Goal: Register for event/course

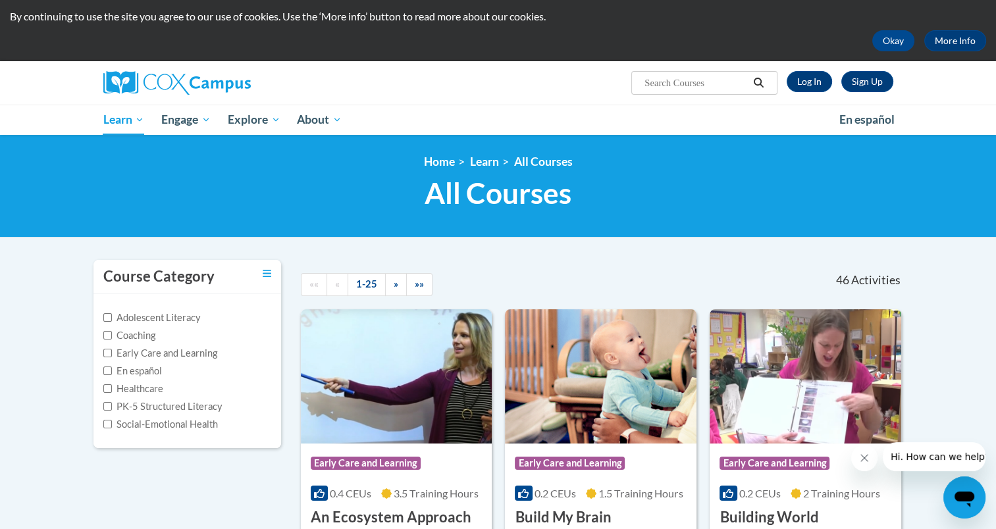
scroll to position [37, 0]
click at [259, 266] on div "Course Category" at bounding box center [188, 277] width 188 height 34
click at [263, 270] on icon "Toggle collapse" at bounding box center [267, 273] width 9 height 7
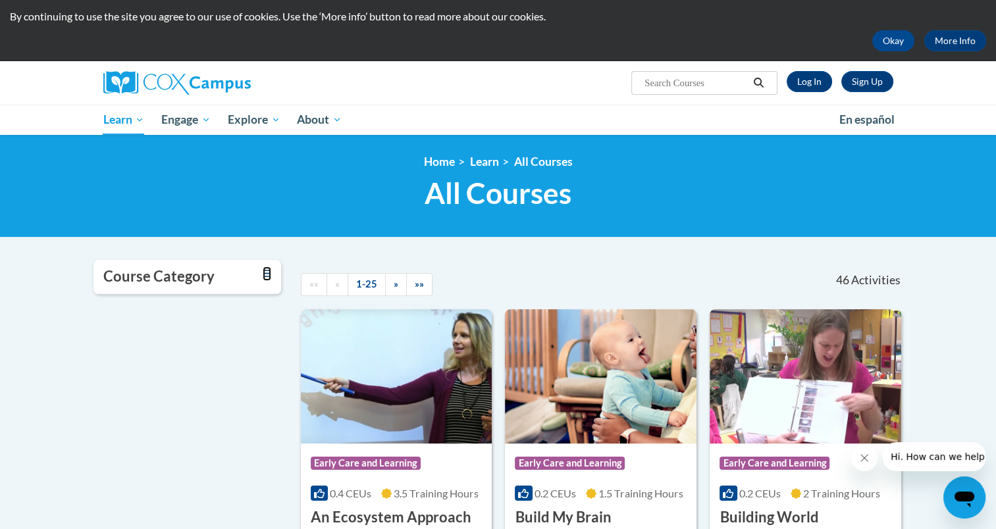
click at [263, 270] on icon "Toggle collapse" at bounding box center [267, 273] width 9 height 7
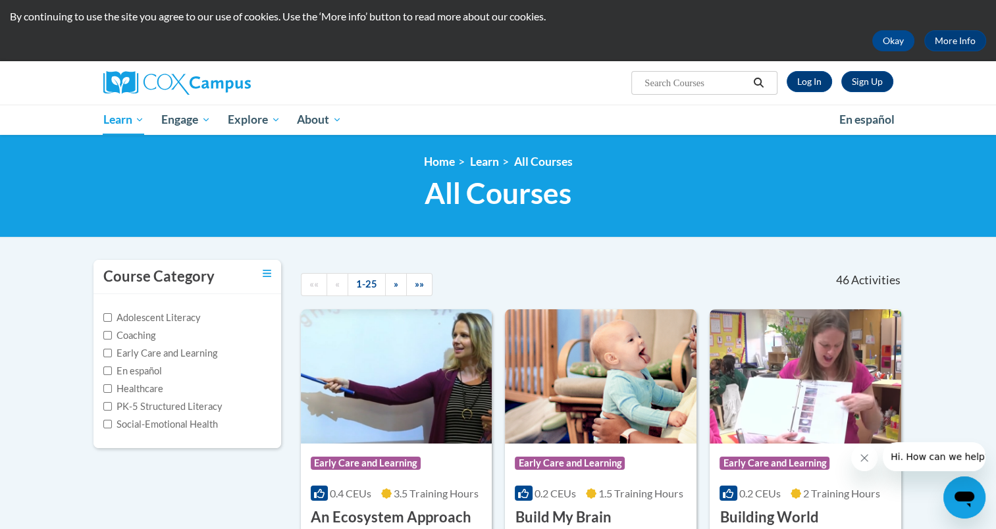
click at [171, 410] on label "PK-5 Structured Literacy" at bounding box center [162, 407] width 119 height 14
click at [112, 410] on input "PK-5 Structured Literacy" at bounding box center [107, 406] width 9 height 9
checkbox input "true"
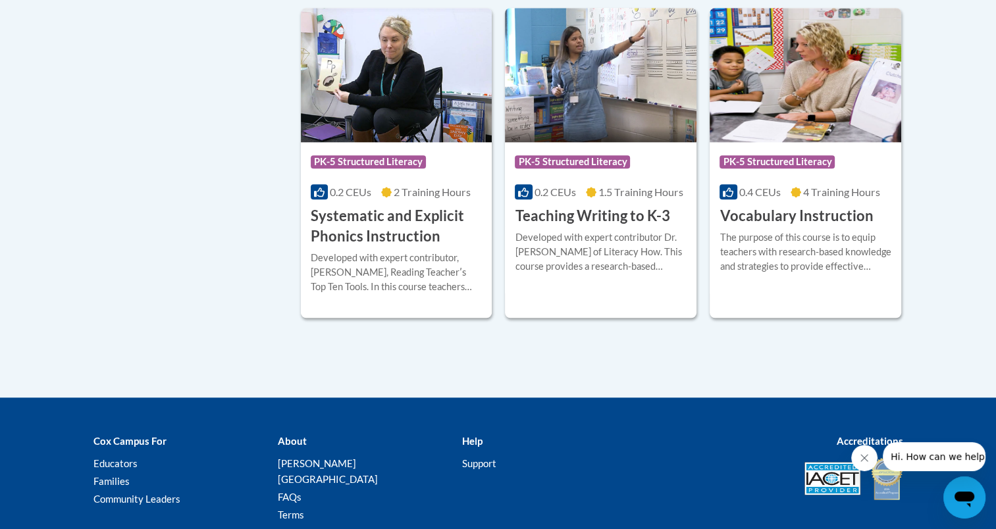
scroll to position [1338, 0]
click at [398, 248] on div "More Info Start Developed with expert contributor, Dr. Deborah Glaser, Reading …" at bounding box center [397, 280] width 192 height 67
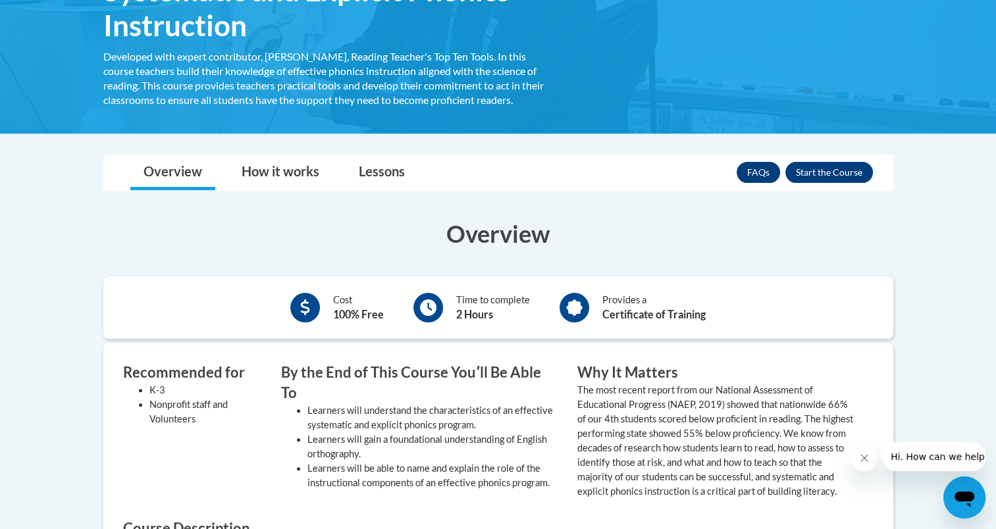
scroll to position [261, 0]
click at [838, 177] on button "Enroll" at bounding box center [830, 172] width 88 height 21
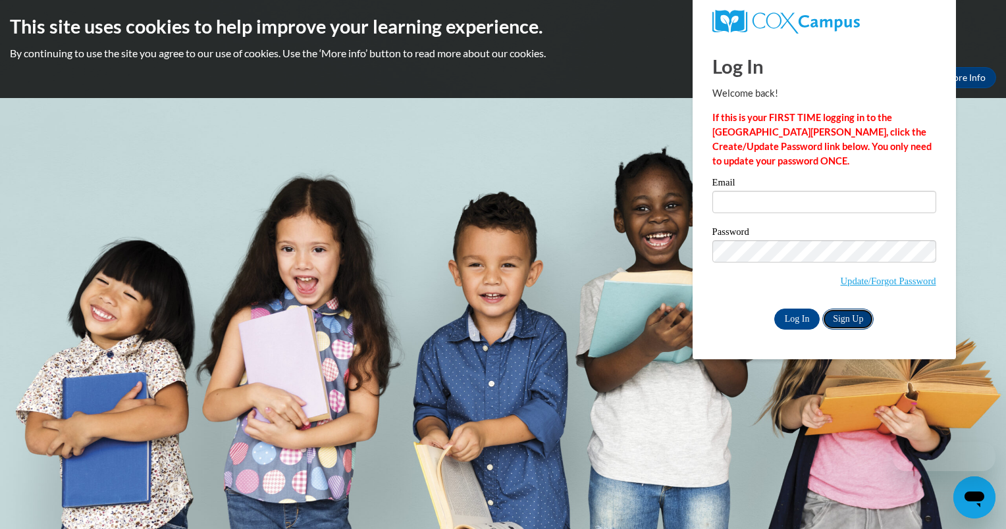
click at [848, 319] on link "Sign Up" at bounding box center [847, 319] width 51 height 21
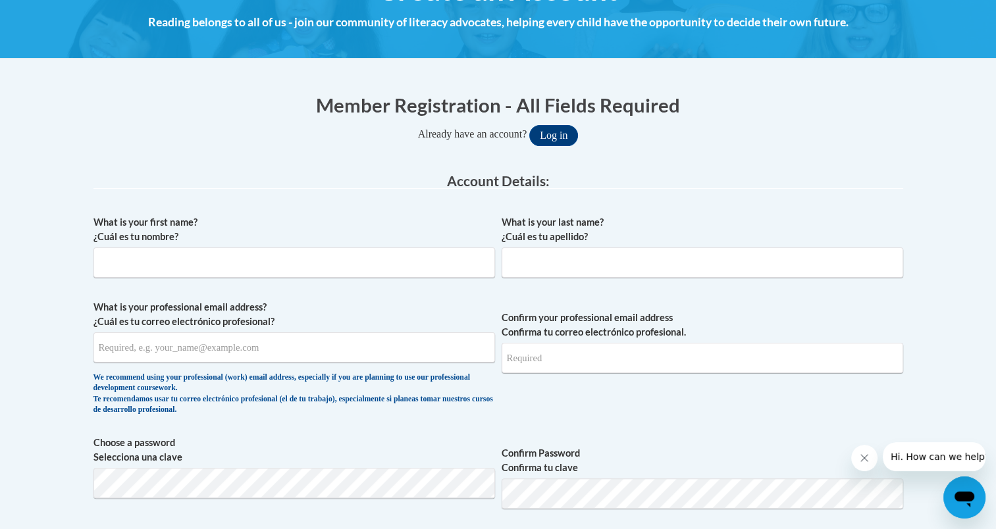
scroll to position [190, 0]
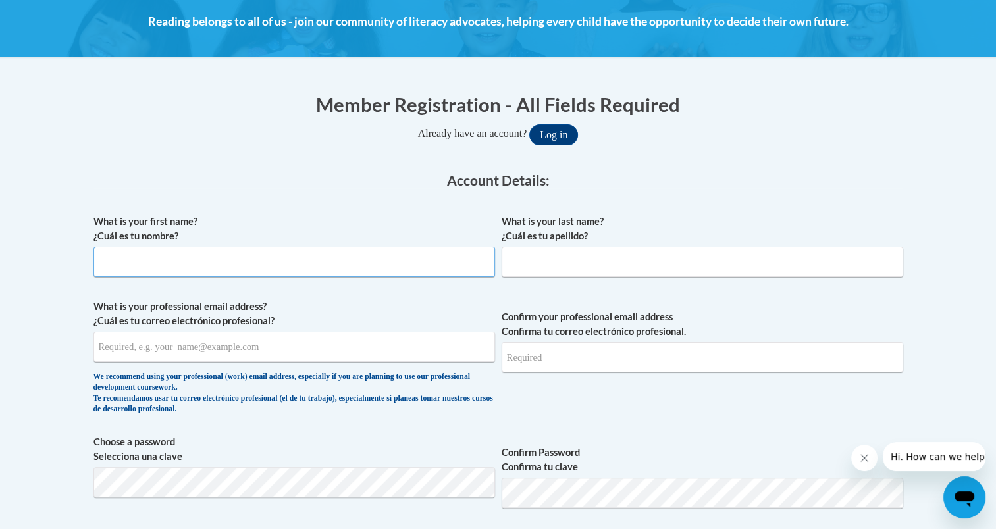
click at [266, 266] on input "What is your first name? ¿Cuál es tu nombre?" at bounding box center [295, 262] width 402 height 30
type input "Alexandria"
type input "Conte"
type input "alexandria.29c@gmail.com"
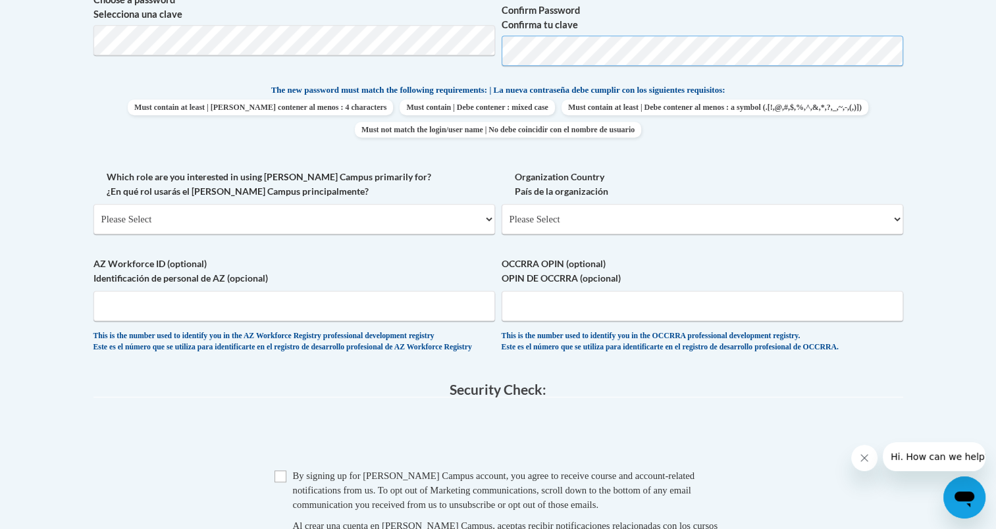
scroll to position [639, 0]
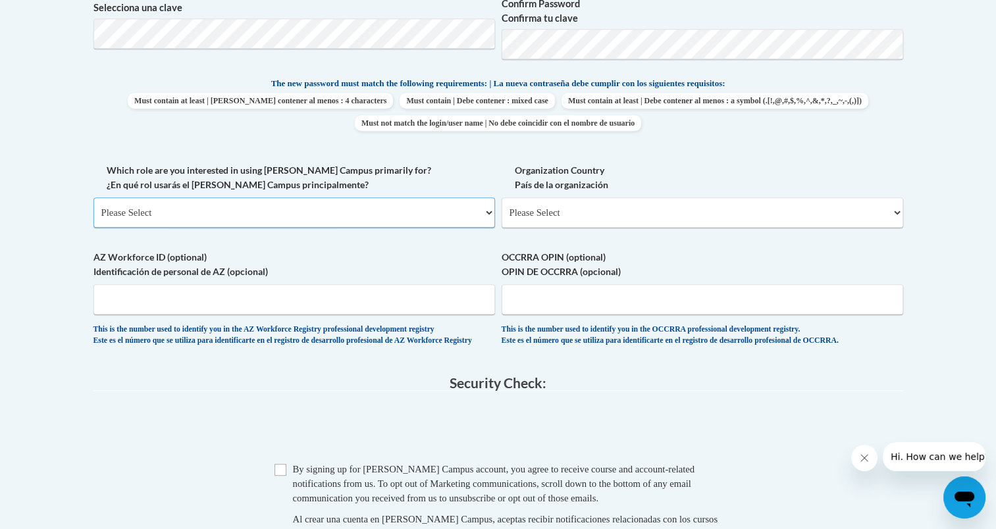
click at [354, 216] on select "Please Select College/University | Colegio/Universidad Community/Nonprofit Part…" at bounding box center [295, 213] width 402 height 30
select select "fbf2d438-af2f-41f8-98f1-81c410e29de3"
click at [94, 198] on select "Please Select College/University | Colegio/Universidad Community/Nonprofit Part…" at bounding box center [295, 213] width 402 height 30
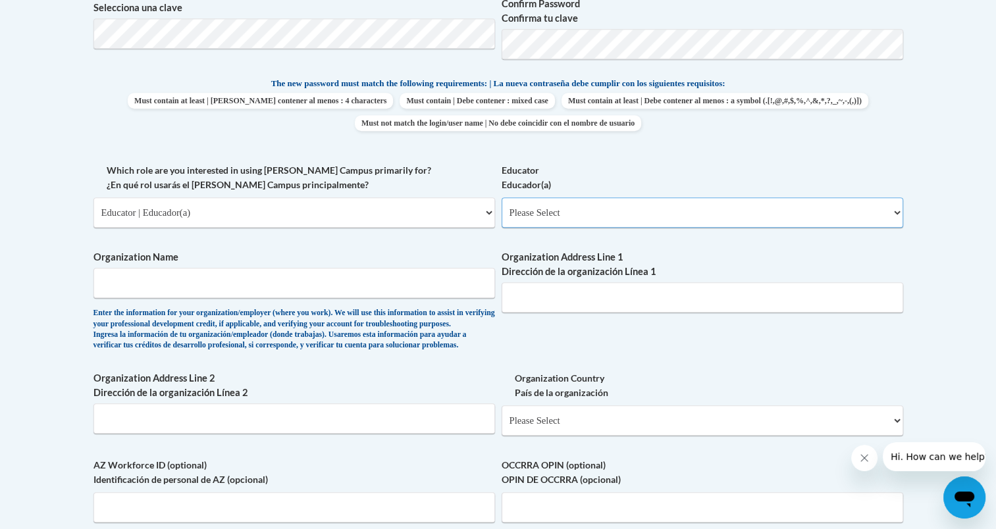
click at [550, 207] on select "Please Select Early Learning/Daycare Teacher/Family Home Care Provider | Maestr…" at bounding box center [703, 213] width 402 height 30
select select "8e40623d-54d0-45cd-9f92-5df65cd3f8cf"
click at [502, 198] on select "Please Select Early Learning/Daycare Teacher/Family Home Care Provider | Maestr…" at bounding box center [703, 213] width 402 height 30
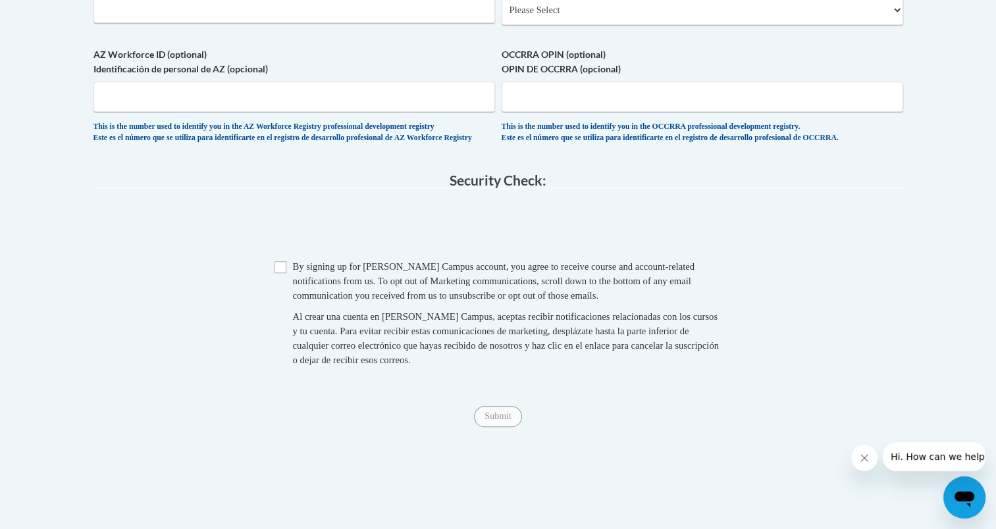
scroll to position [1051, 0]
click at [279, 306] on span "Checkbox By signing up for a Cox Campus account, you agree to receive course an…" at bounding box center [499, 318] width 448 height 121
click at [276, 272] on input "Checkbox" at bounding box center [281, 266] width 12 height 12
checkbox input "true"
click at [515, 426] on input "Submit" at bounding box center [497, 415] width 47 height 21
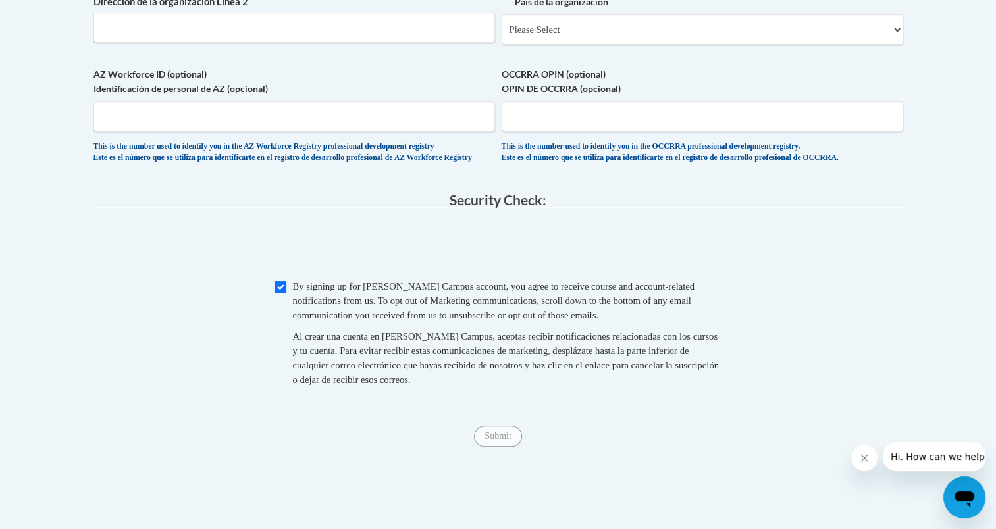
scroll to position [1030, 0]
click at [863, 453] on icon "Close message from company" at bounding box center [864, 458] width 11 height 11
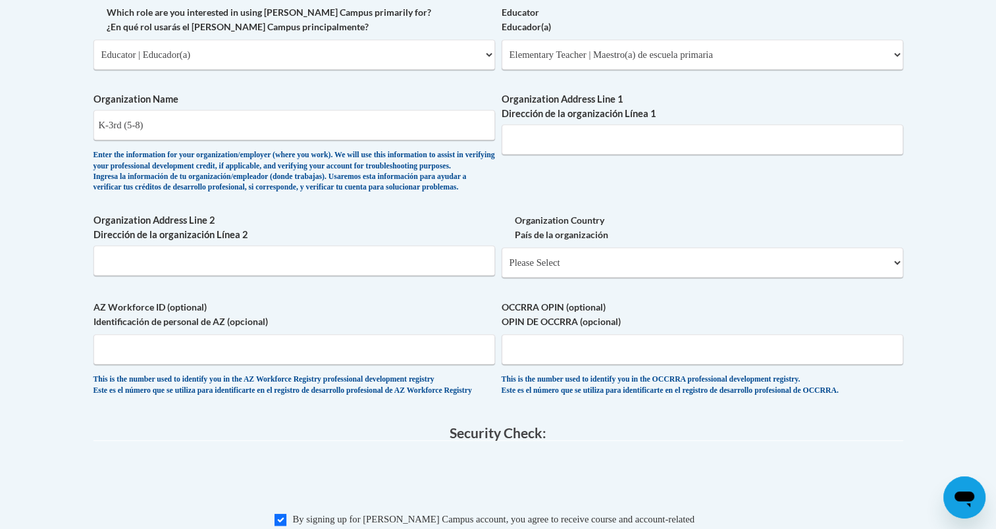
scroll to position [796, 0]
click at [223, 119] on input "K-3rd (5-8)" at bounding box center [295, 126] width 402 height 30
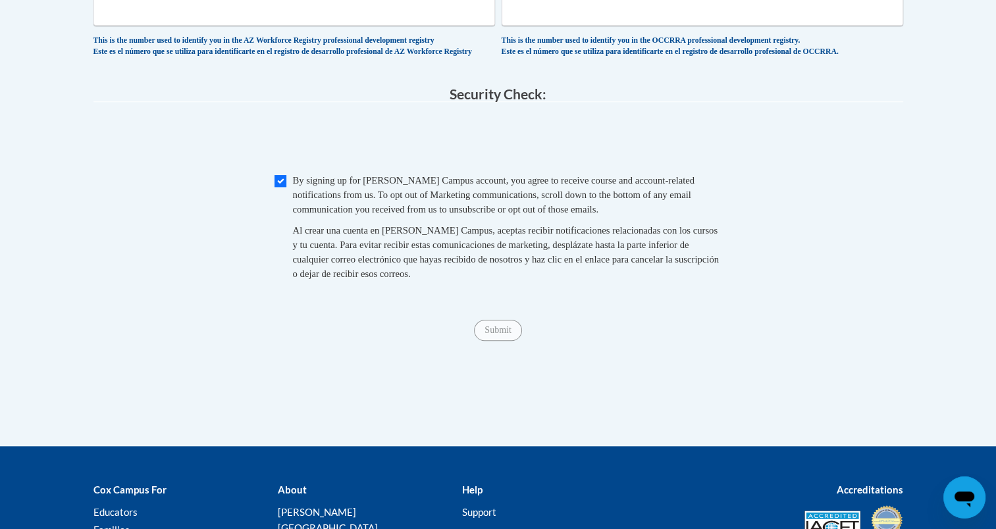
type input "K-3rd"
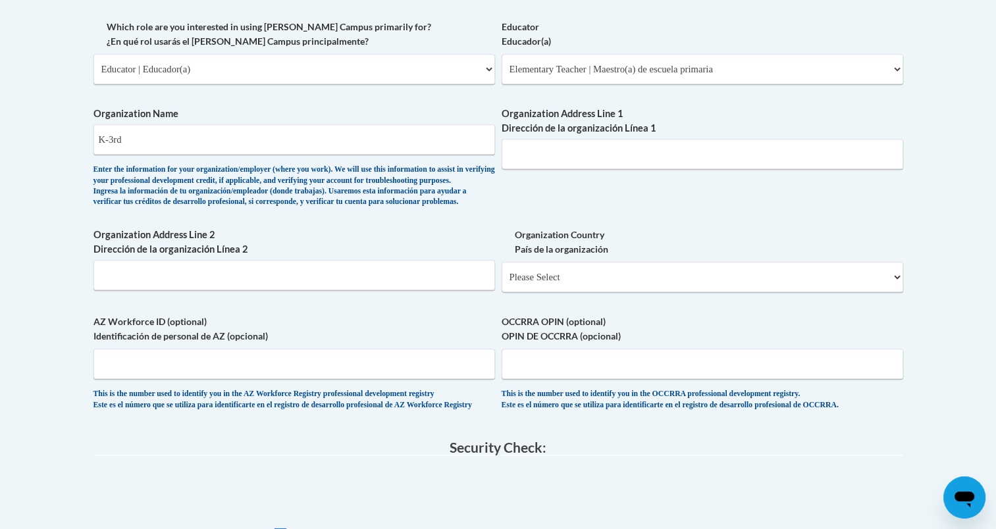
scroll to position [776, 0]
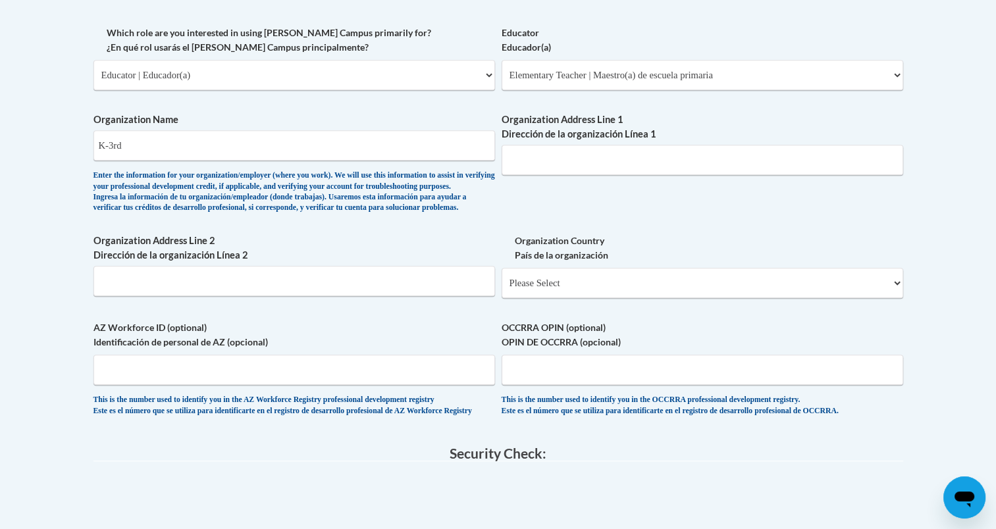
drag, startPoint x: 220, startPoint y: 145, endPoint x: 98, endPoint y: 154, distance: 122.2
click at [98, 154] on input "K-3rd" at bounding box center [295, 145] width 402 height 30
type input "Teach For America"
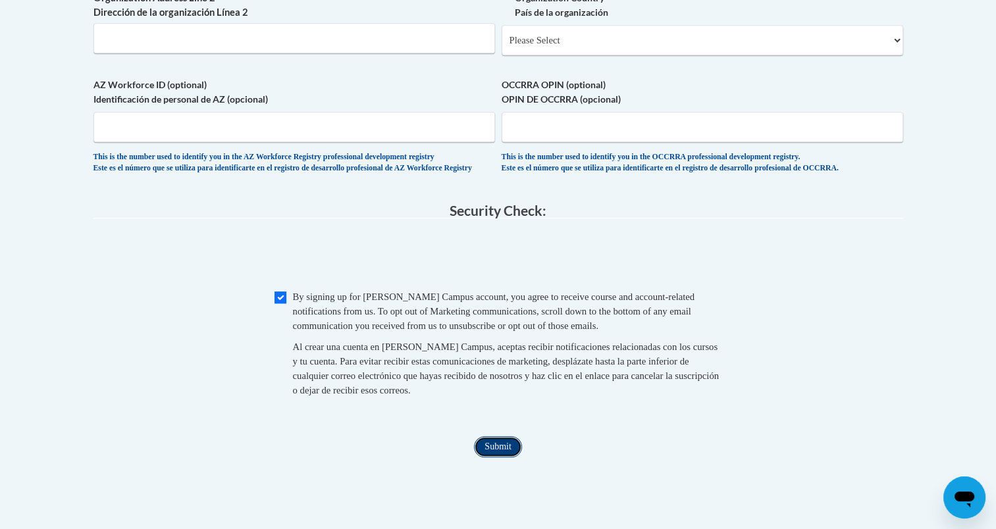
click at [506, 458] on input "Submit" at bounding box center [497, 447] width 47 height 21
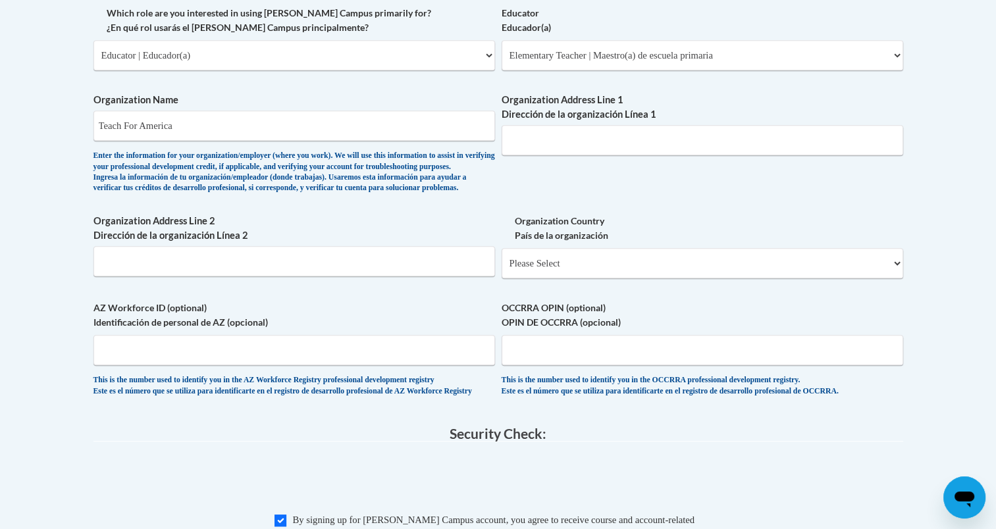
scroll to position [760, 0]
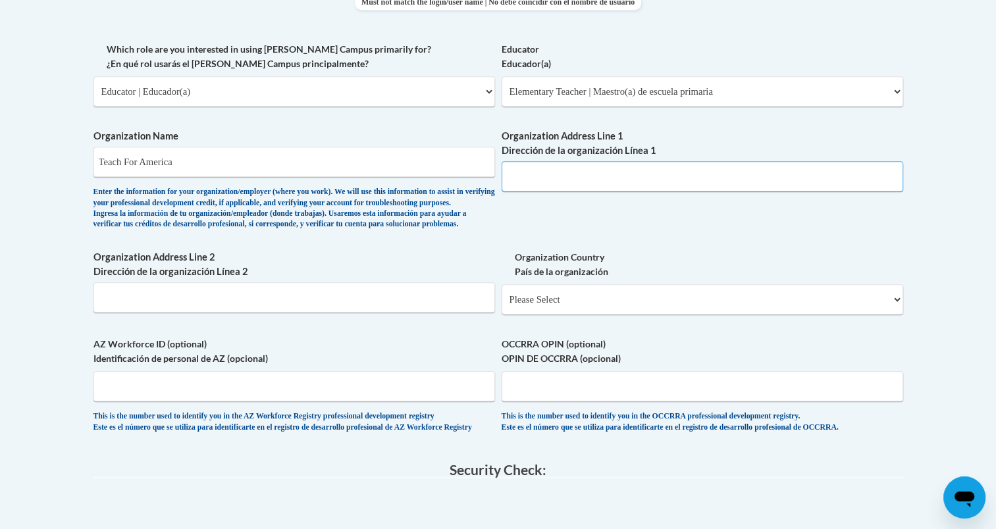
click at [577, 188] on input "Organization Address Line 1 Dirección de la organización Línea 1" at bounding box center [703, 176] width 402 height 30
paste input "3500 Lorain Ave Ste 400, Cleveland, OH 44113"
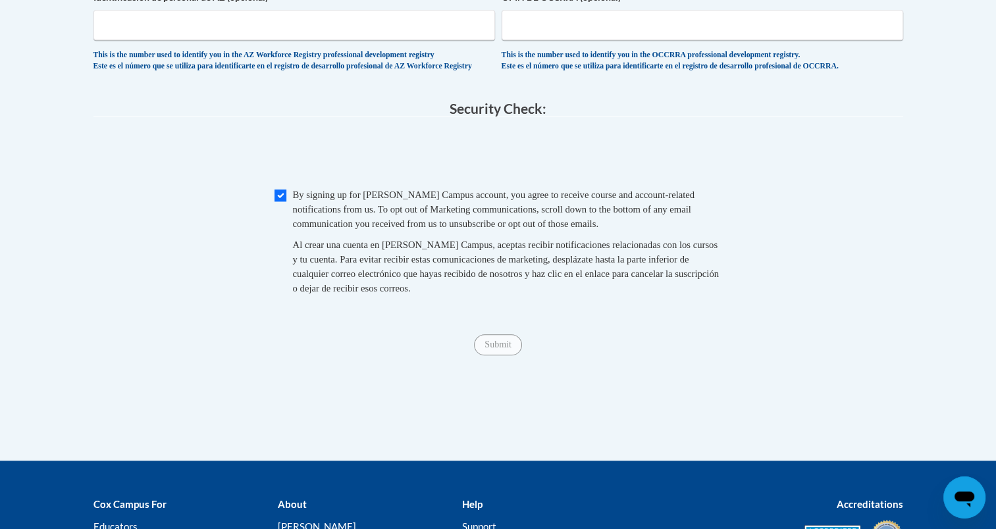
scroll to position [1121, 0]
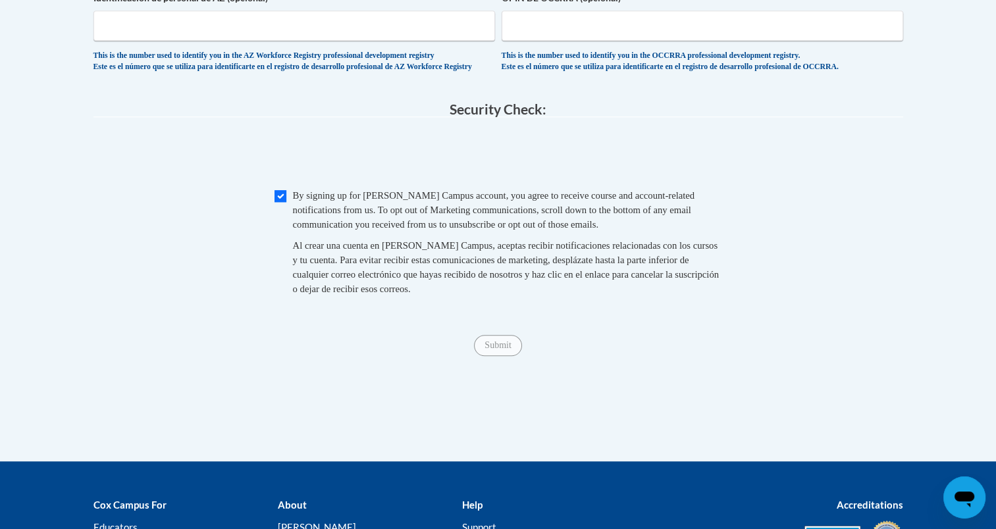
type input "3500 Lorain Ave Ste 400, Cleveland, OH 44113"
click at [504, 356] on input "Submit" at bounding box center [497, 345] width 47 height 21
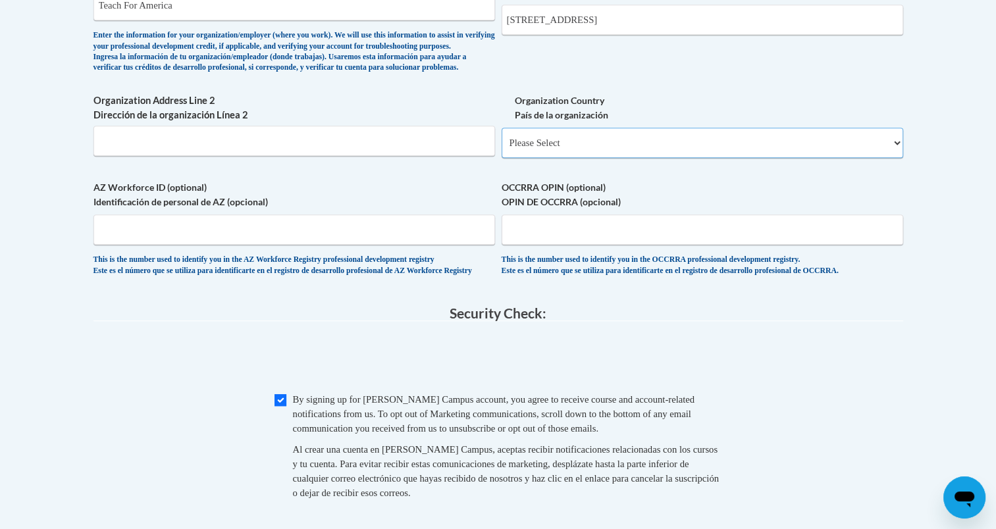
scroll to position [915, 0]
click at [556, 159] on select "Please Select United States | Estados Unidos Outside of the United States | Fue…" at bounding box center [703, 144] width 402 height 30
select select "ad49bcad-a171-4b2e-b99c-48b446064914"
click at [502, 150] on select "Please Select United States | Estados Unidos Outside of the United States | Fue…" at bounding box center [703, 144] width 402 height 30
select select
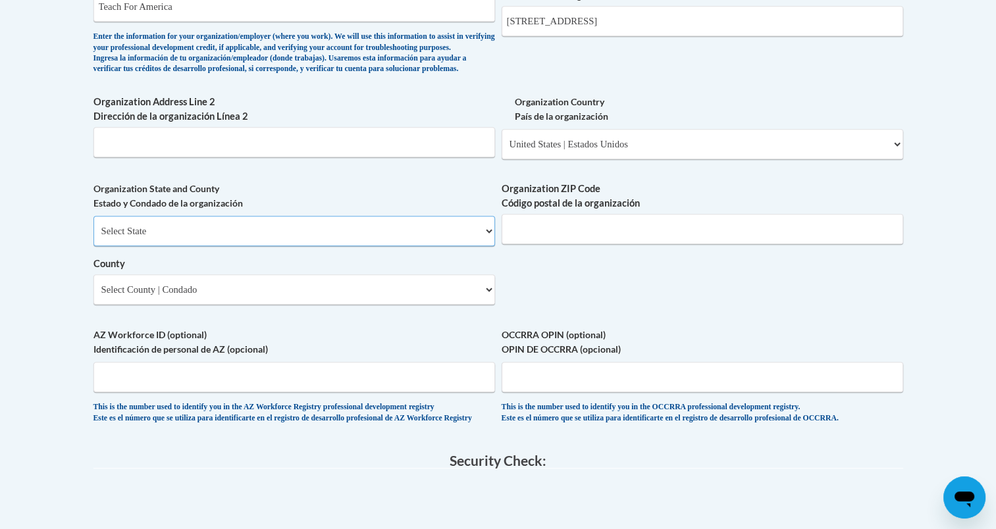
click at [358, 246] on select "Select State Alabama Alaska Arizona Arkansas California Colorado Connecticut De…" at bounding box center [295, 231] width 402 height 30
select select "Ohio"
click at [94, 237] on select "Select State Alabama Alaska Arizona Arkansas California Colorado Connecticut De…" at bounding box center [295, 231] width 402 height 30
click at [313, 305] on select "Select County Adams Allen Ashland Ashtabula Athens Auglaize Belmont Brown Butle…" at bounding box center [295, 290] width 402 height 30
click at [368, 157] on input "Organization Address Line 2 Dirección de la organización Línea 2" at bounding box center [295, 142] width 402 height 30
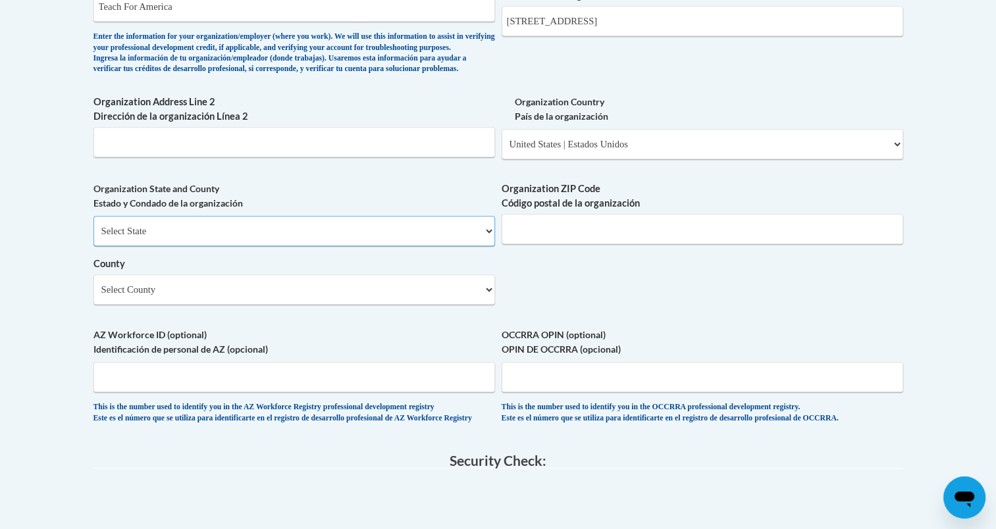
click at [387, 246] on select "Select State Alabama Alaska Arizona Arkansas California Colorado Connecticut De…" at bounding box center [295, 231] width 402 height 30
click at [379, 305] on select "Select County Adams Allen Ashland Ashtabula Athens Auglaize Belmont Brown Butle…" at bounding box center [295, 290] width 402 height 30
select select "Cuyahoga"
click at [94, 296] on select "Select County Adams Allen Ashland Ashtabula Athens Auglaize Belmont Brown Butle…" at bounding box center [295, 290] width 402 height 30
click at [541, 244] on input "Organization ZIP Code Código postal de la organización" at bounding box center [703, 229] width 402 height 30
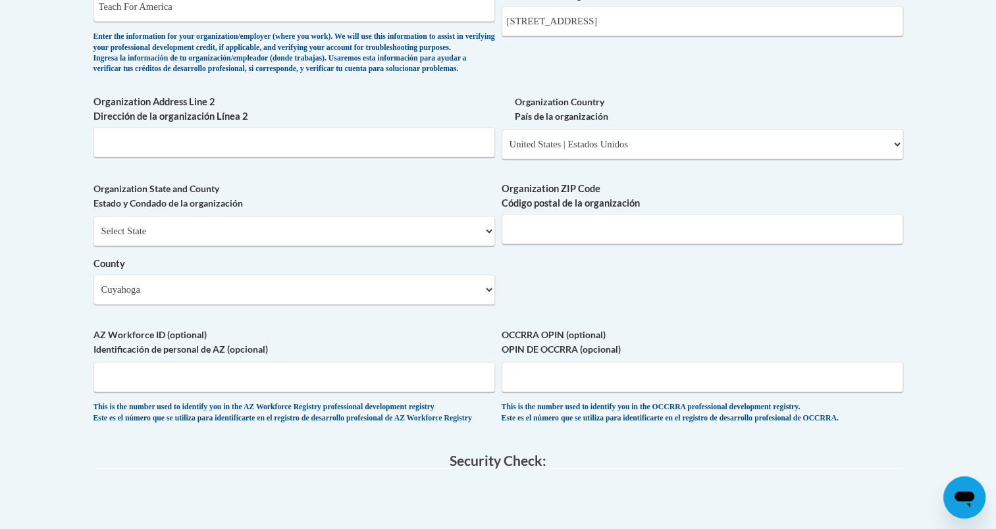
scroll to position [1195, 0]
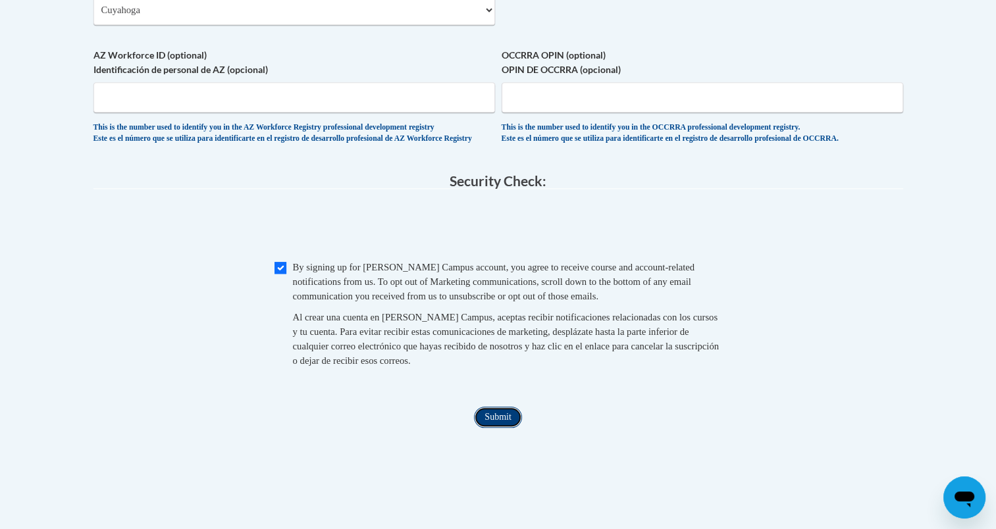
click at [489, 428] on input "Submit" at bounding box center [497, 417] width 47 height 21
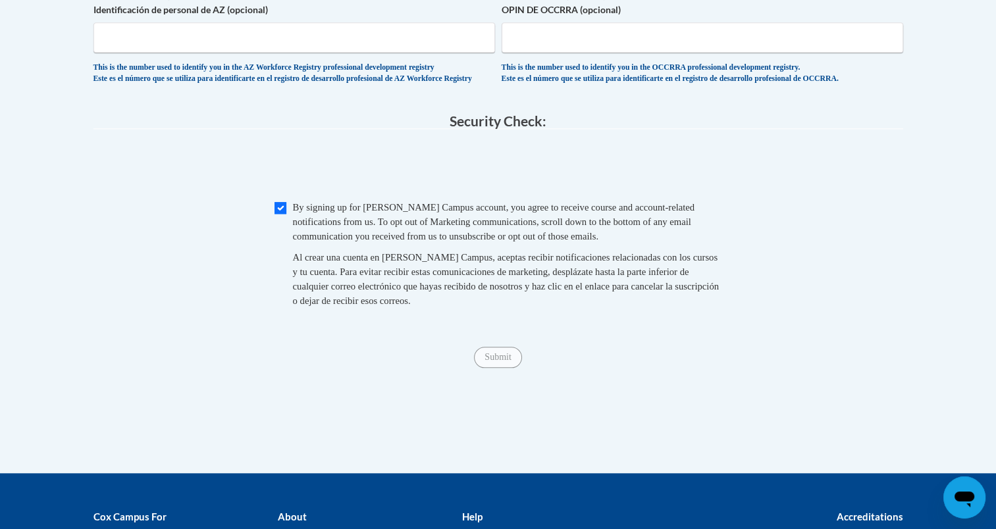
scroll to position [1256, 0]
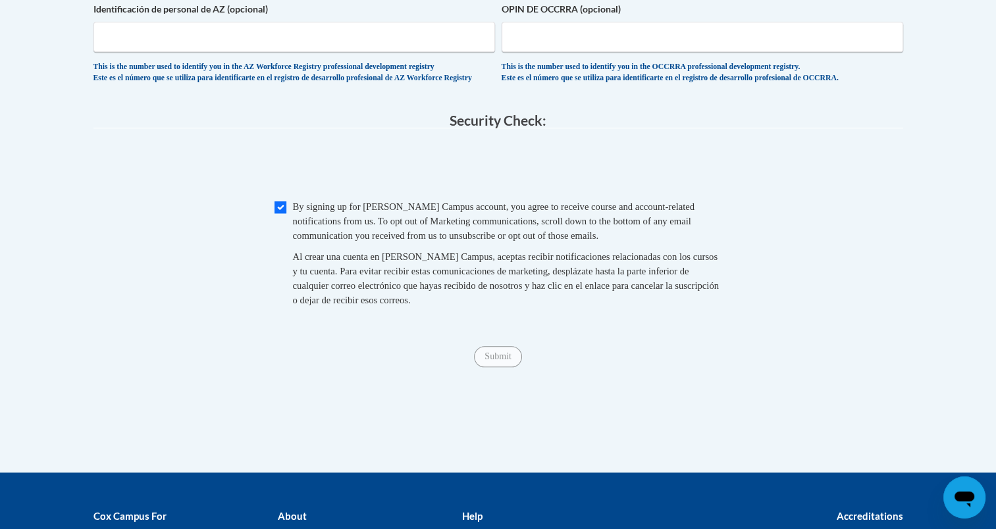
type input "44113"
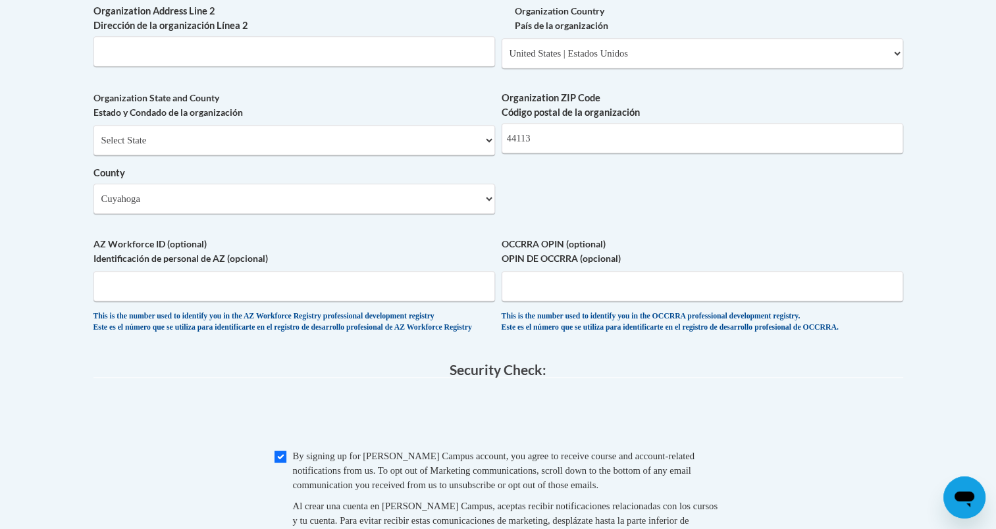
scroll to position [972, 0]
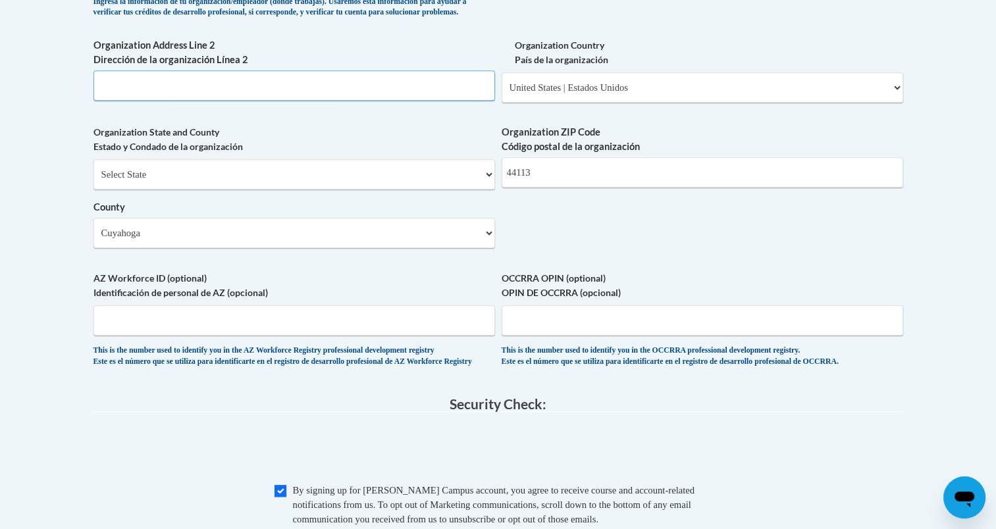
click at [318, 100] on input "Organization Address Line 2 Dirección de la organización Línea 2" at bounding box center [295, 85] width 402 height 30
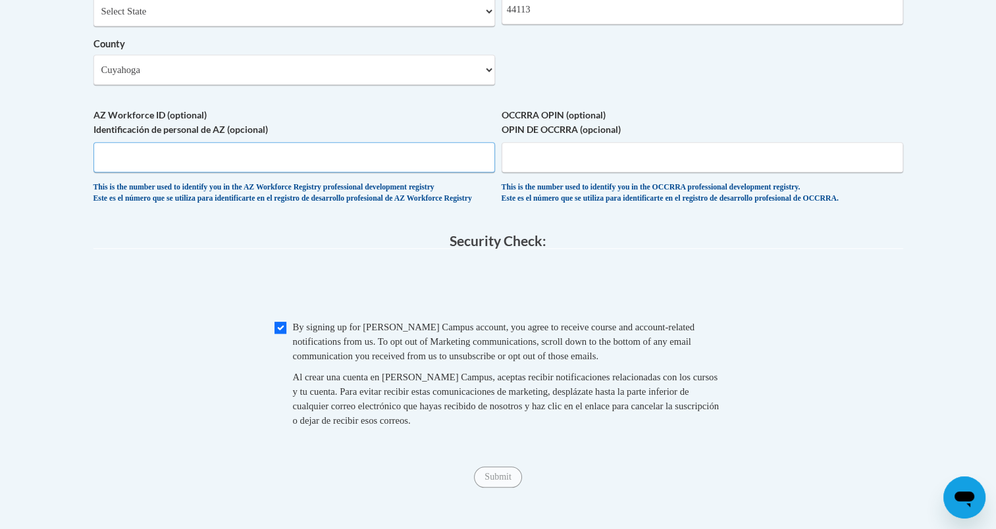
click at [364, 173] on input "AZ Workforce ID (optional) Identificación de personal de AZ (opcional)" at bounding box center [295, 157] width 402 height 30
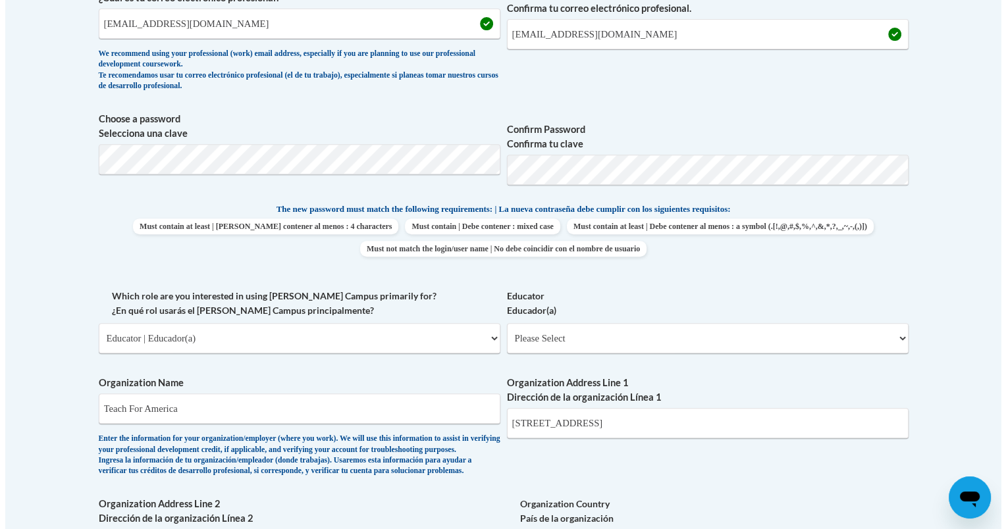
scroll to position [514, 0]
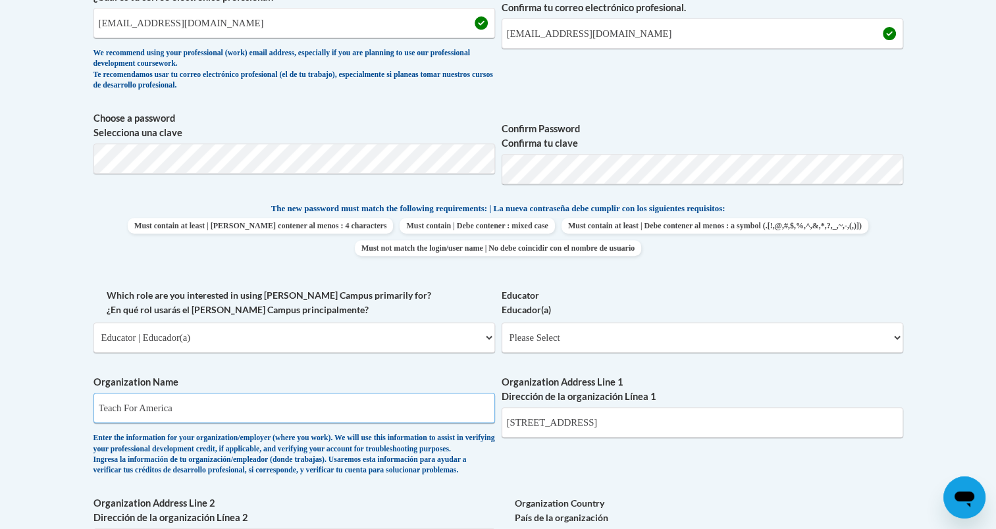
click at [382, 411] on input "Teach For America" at bounding box center [295, 408] width 402 height 30
type input "Teach For America Ignite Fellowship"
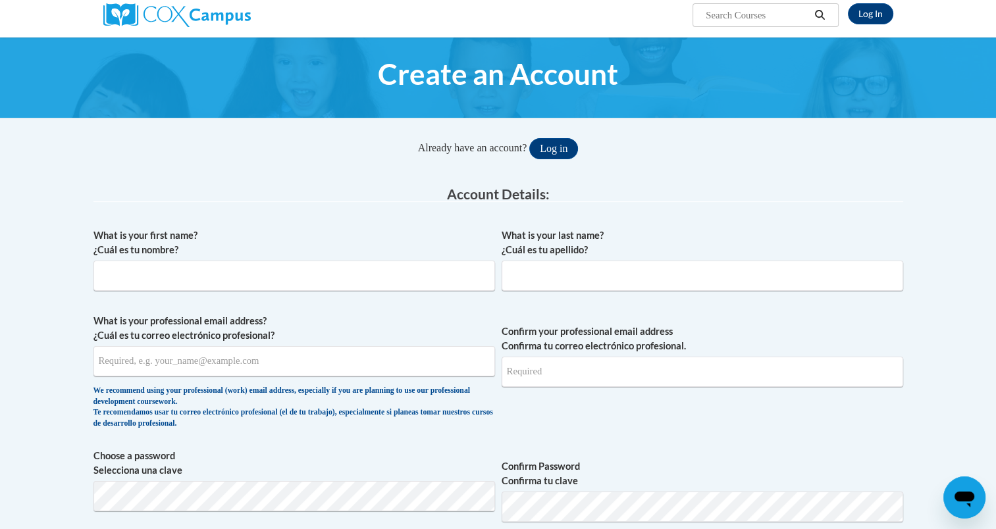
scroll to position [103, 0]
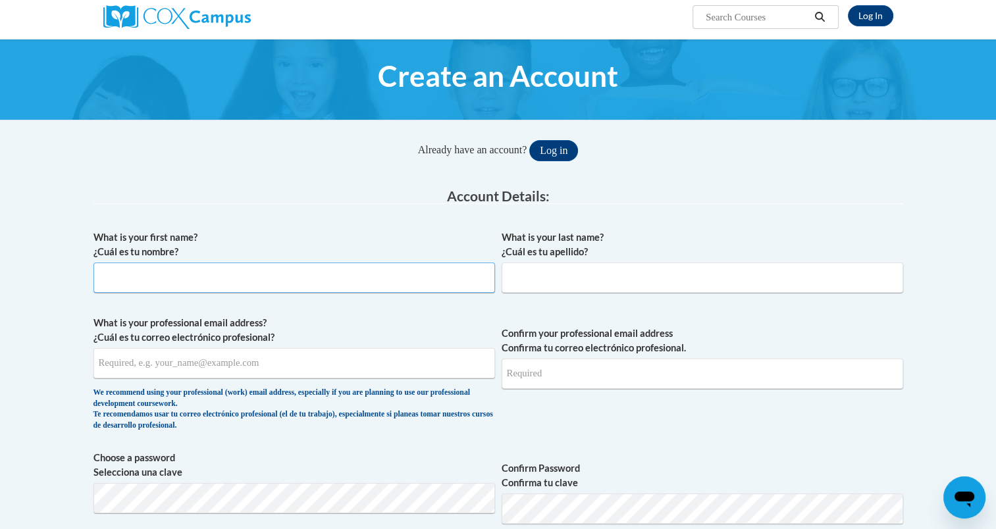
click at [275, 274] on input "What is your first name? ¿Cuál es tu nombre?" at bounding box center [295, 278] width 402 height 30
type input "Alexandria"
type input "Conte"
type input "alexandria.29c@gmail.com"
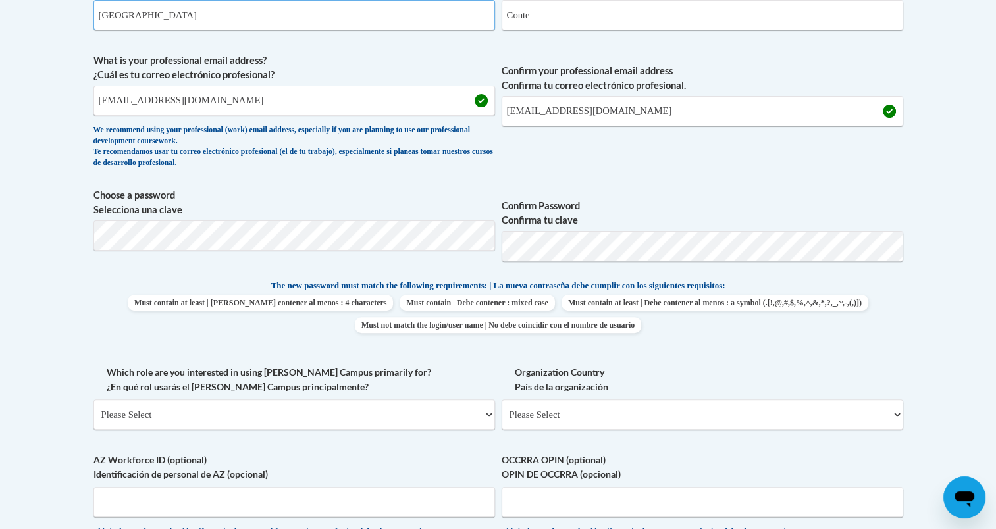
scroll to position [357, 0]
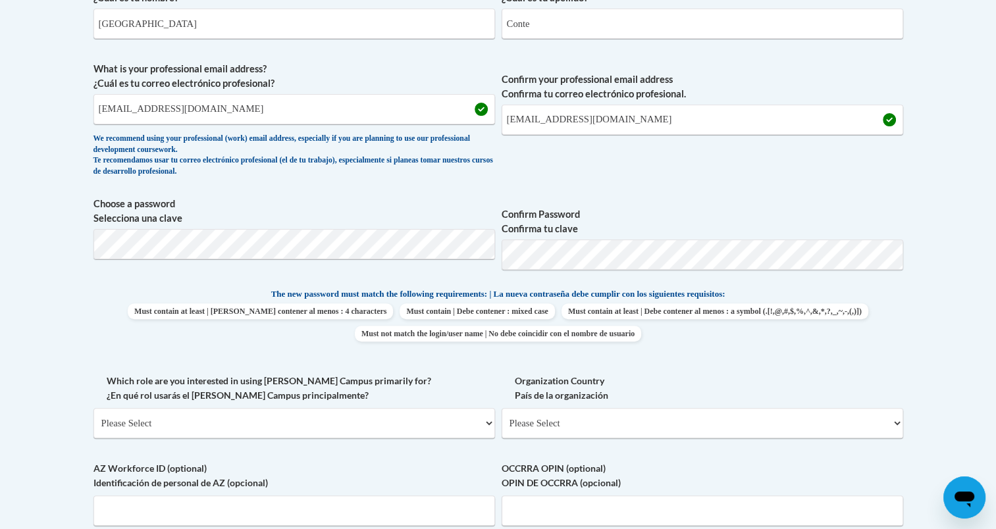
click at [193, 261] on span "Choose a password Selecciona una clave" at bounding box center [295, 239] width 402 height 84
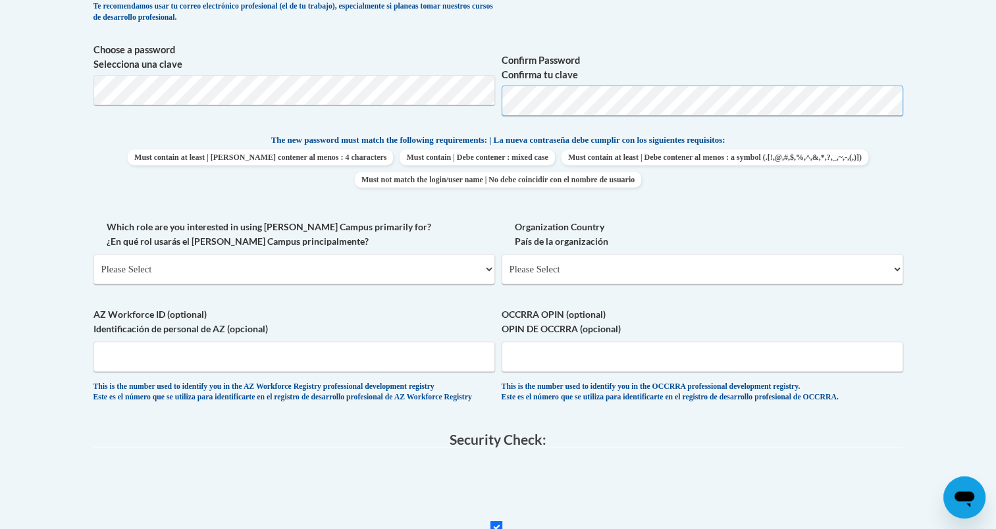
scroll to position [511, 0]
click at [293, 269] on select "Please Select College/University | Colegio/Universidad Community/Nonprofit Part…" at bounding box center [295, 269] width 402 height 30
select select "5a18ea06-2b54-4451-96f2-d152daf9eac5"
click at [94, 254] on select "Please Select College/University | Colegio/Universidad Community/Nonprofit Part…" at bounding box center [295, 269] width 402 height 30
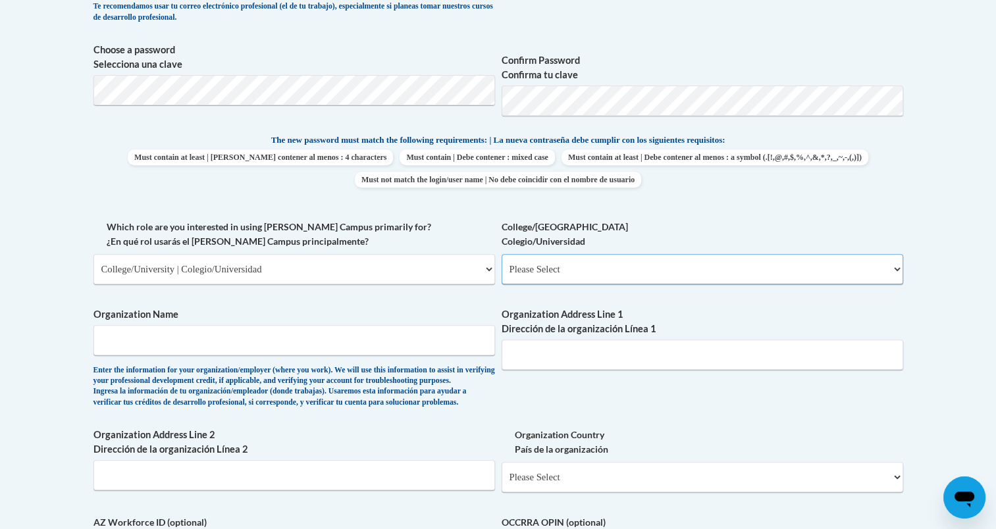
click at [587, 279] on select "Please Select College/University Staff | Empleado universitario College/Univers…" at bounding box center [703, 269] width 402 height 30
select select "99b32b07-cffc-426c-8bf6-0cd77760d84b"
click at [502, 254] on select "Please Select College/University Staff | Empleado universitario College/Univers…" at bounding box center [703, 269] width 402 height 30
click at [419, 344] on input "Organization Name" at bounding box center [295, 340] width 402 height 30
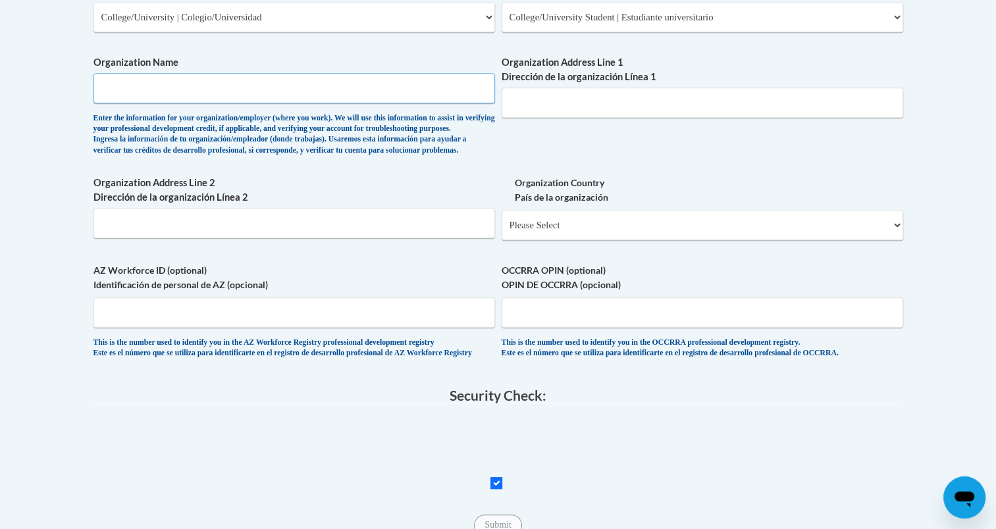
scroll to position [690, 0]
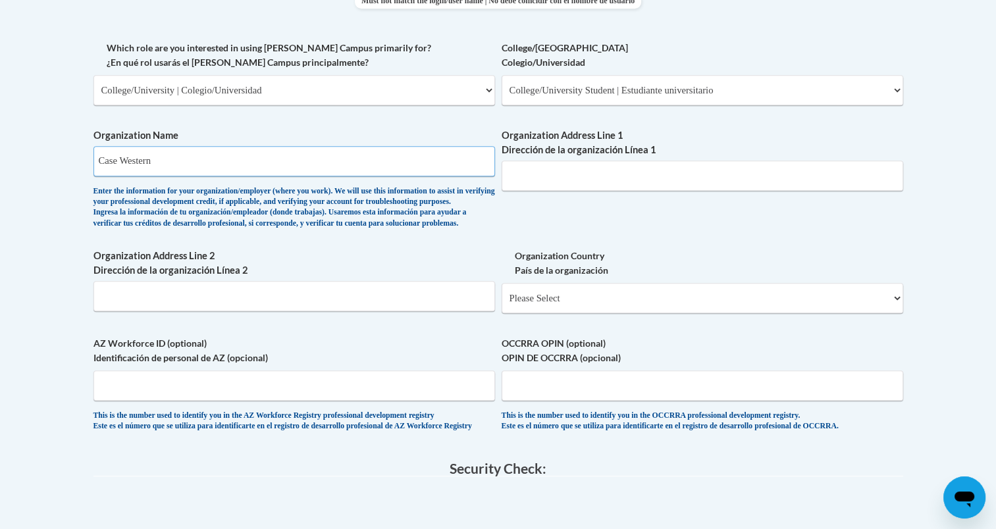
type input "Case Western Reserve University"
type input "11921 Carlton Rd"
type input "Suite 203"
click at [529, 313] on select "Please Select United States | Estados Unidos Outside of the United States | Fue…" at bounding box center [703, 298] width 402 height 30
select select "ad49bcad-a171-4b2e-b99c-48b446064914"
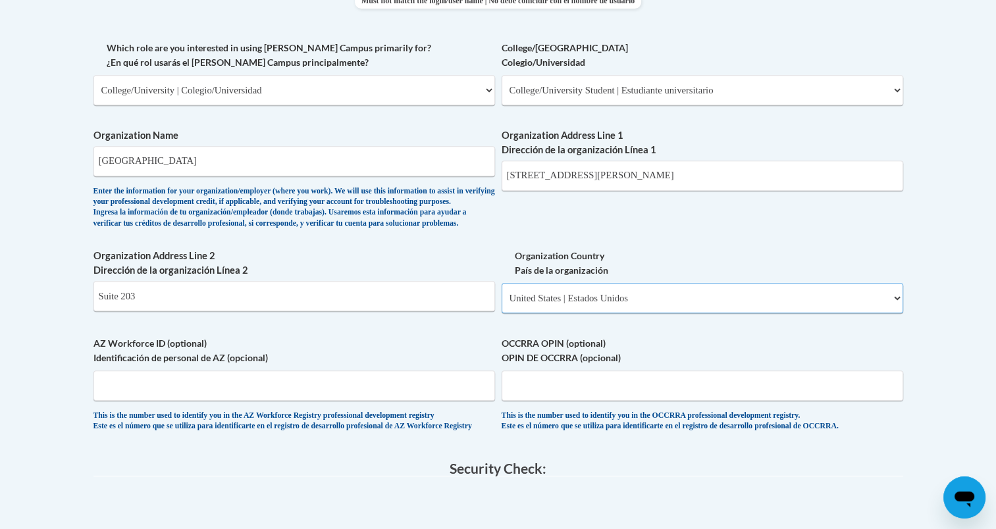
click at [502, 304] on select "Please Select United States | Estados Unidos Outside of the United States | Fue…" at bounding box center [703, 298] width 402 height 30
select select
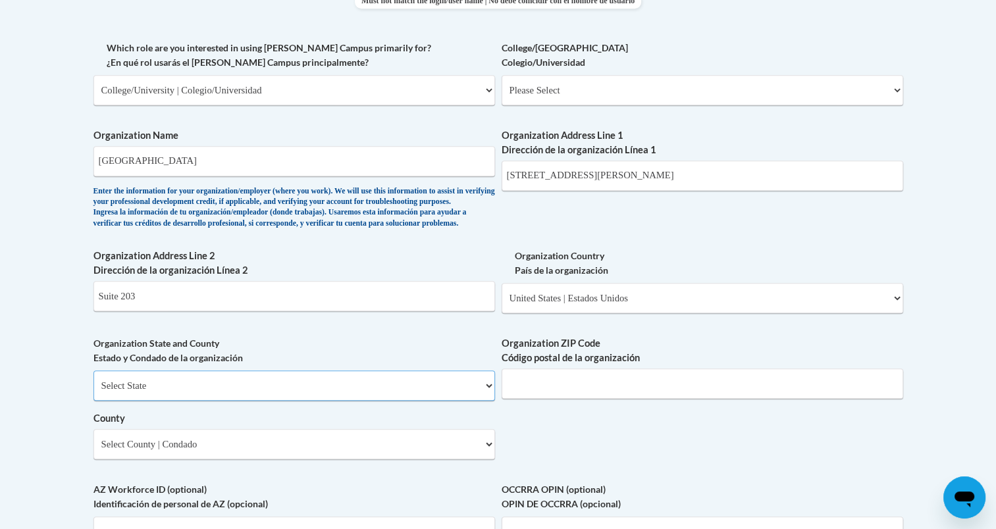
click at [385, 401] on select "Select State Alabama Alaska Arizona Arkansas California Colorado Connecticut De…" at bounding box center [295, 386] width 402 height 30
click at [94, 392] on select "Select State Alabama Alaska Arizona Arkansas California Colorado Connecticut De…" at bounding box center [295, 386] width 402 height 30
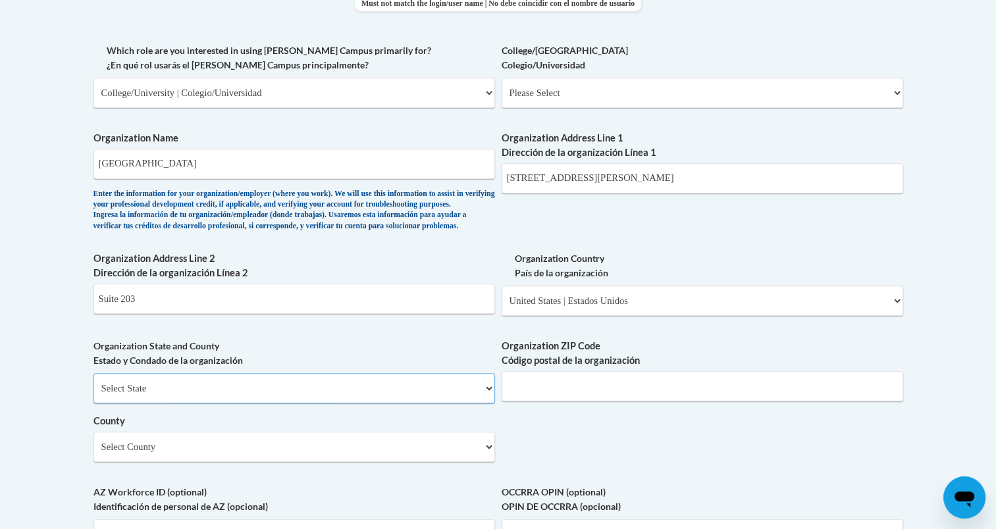
click at [261, 404] on select "Select State Alabama Alaska Arizona Arkansas California Colorado Connecticut De…" at bounding box center [295, 388] width 402 height 30
select select "Ohio"
click at [94, 394] on select "Select State Alabama Alaska Arizona Arkansas California Colorado Connecticut De…" at bounding box center [295, 388] width 402 height 30
click at [192, 462] on select "Select County Adams Allen Ashland Ashtabula Athens Auglaize Belmont Brown Butle…" at bounding box center [295, 447] width 402 height 30
select select "Cuyahoga"
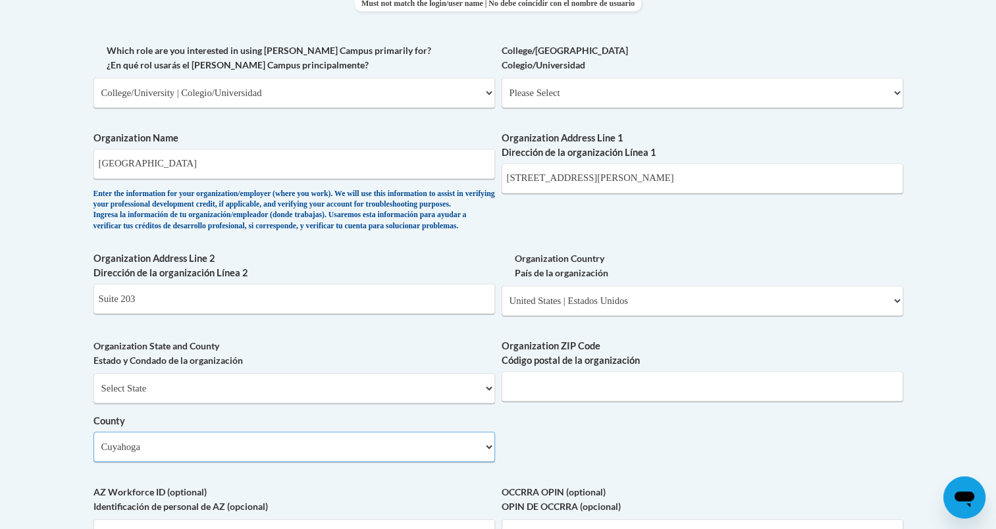
click at [94, 453] on select "Select County Adams Allen Ashland Ashtabula Athens Auglaize Belmont Brown Butle…" at bounding box center [295, 447] width 402 height 30
click at [601, 402] on input "Organization ZIP Code Código postal de la organización" at bounding box center [703, 386] width 402 height 30
type input "44106"
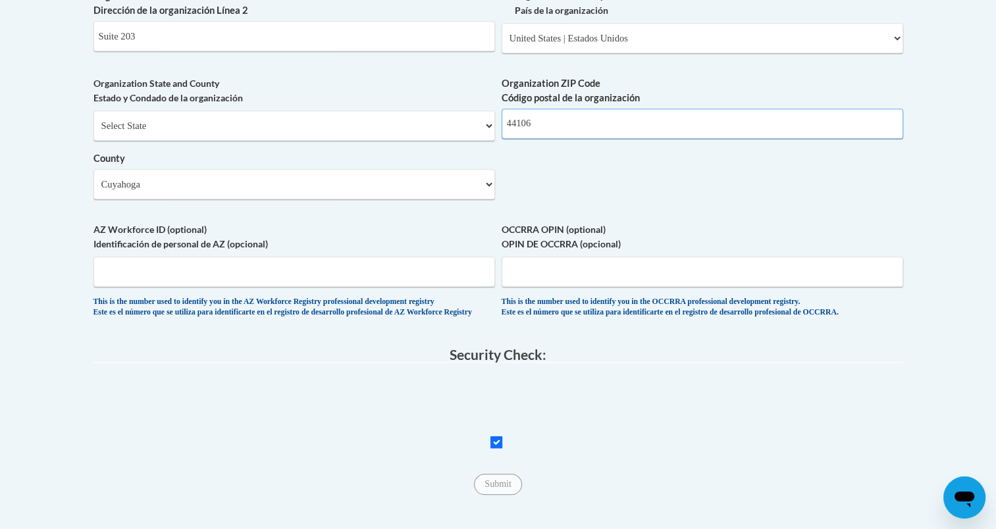
scroll to position [998, 0]
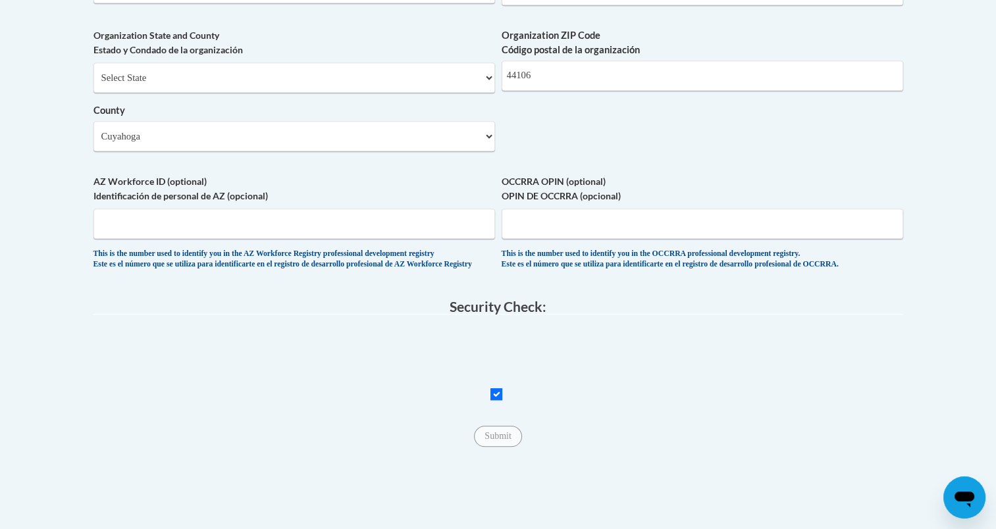
drag, startPoint x: 493, startPoint y: 471, endPoint x: 390, endPoint y: 473, distance: 102.7
click at [390, 447] on div "Submit Submit" at bounding box center [499, 436] width 810 height 21
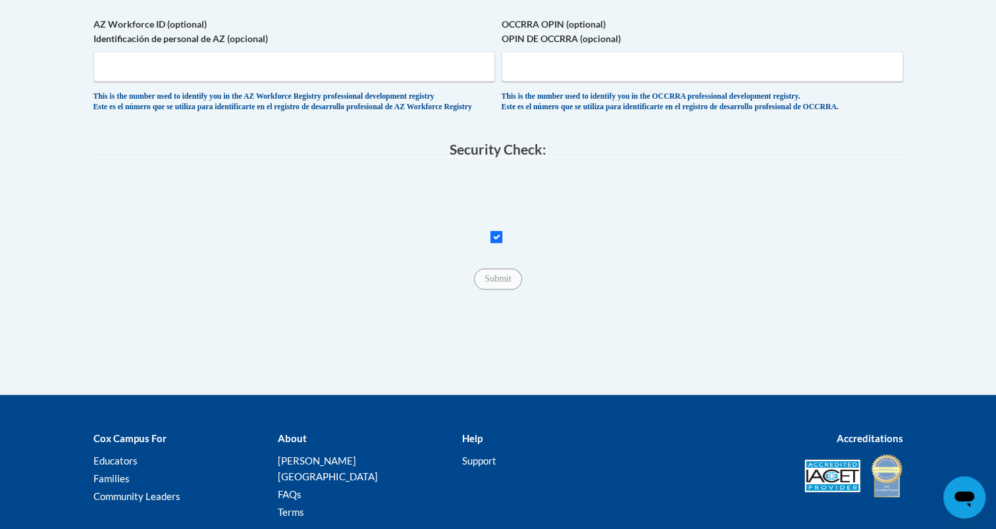
scroll to position [1162, 0]
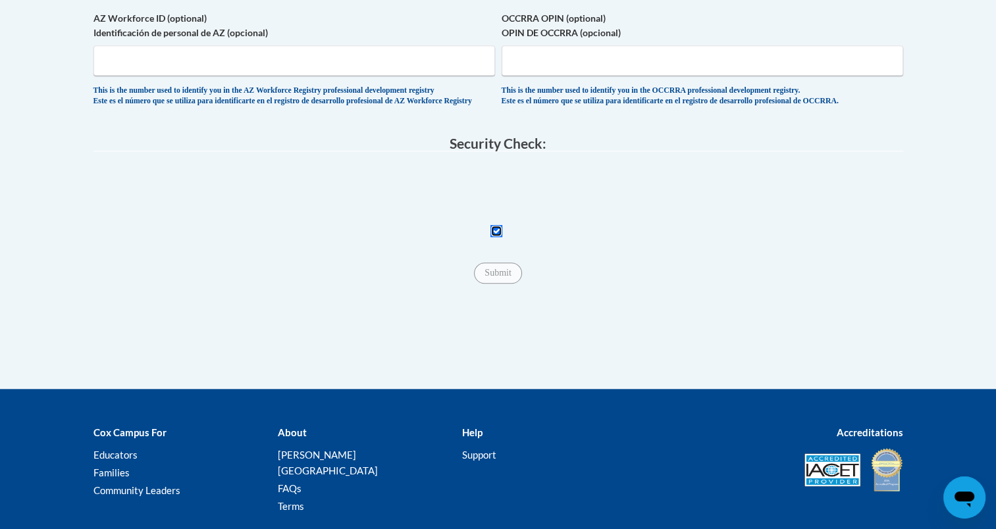
click at [496, 237] on input "Checkbox" at bounding box center [497, 231] width 12 height 12
checkbox input "true"
click at [508, 284] on input "Submit" at bounding box center [497, 273] width 47 height 21
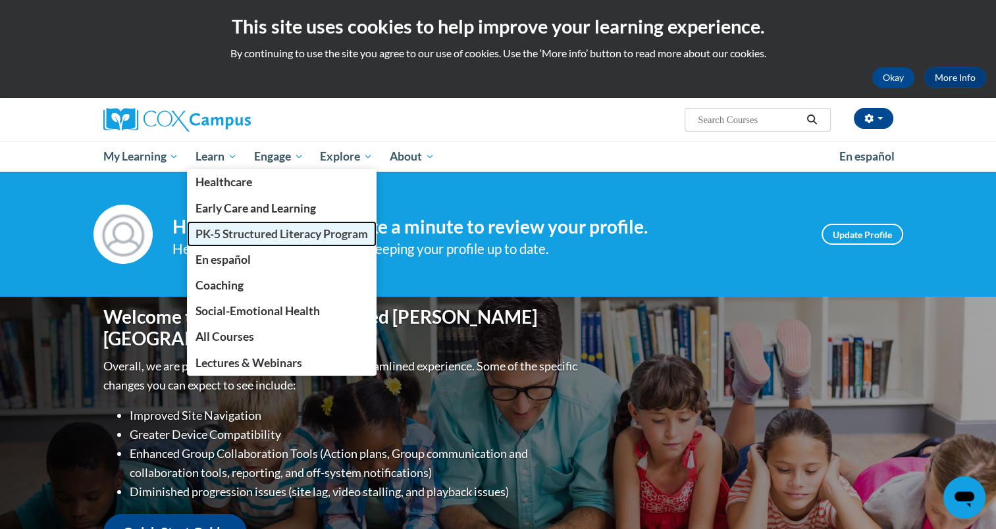
click at [266, 241] on link "PK-5 Structured Literacy Program" at bounding box center [282, 234] width 190 height 26
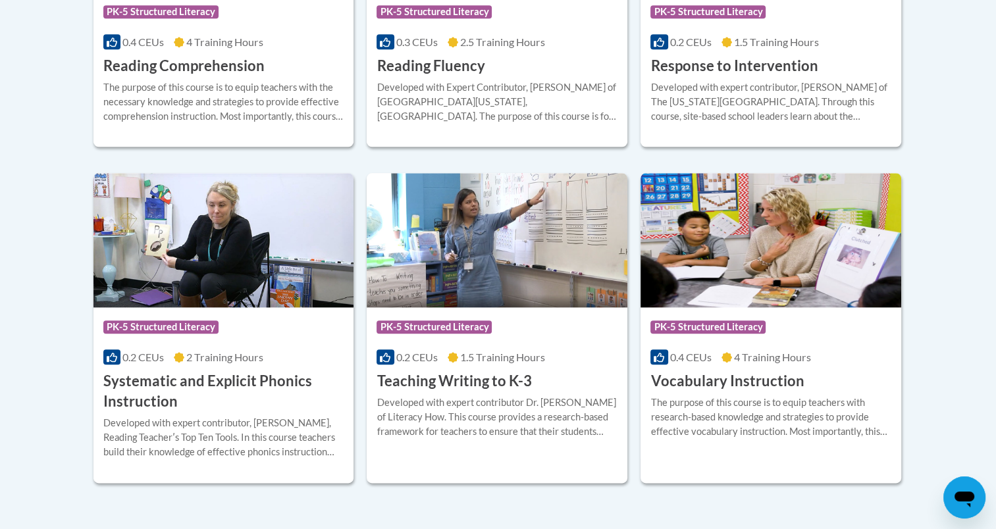
scroll to position [1422, 0]
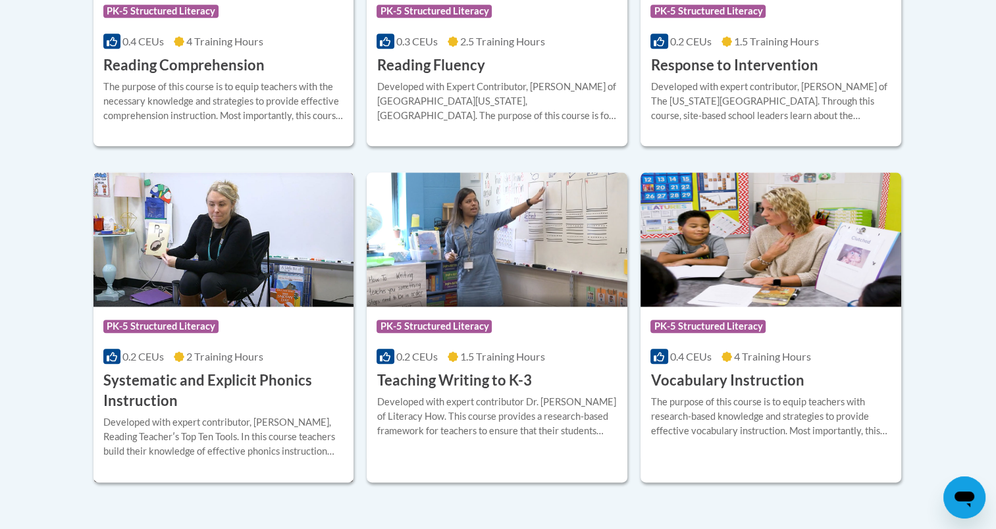
click at [273, 383] on h3 "Systematic and Explicit Phonics Instruction" at bounding box center [223, 391] width 241 height 41
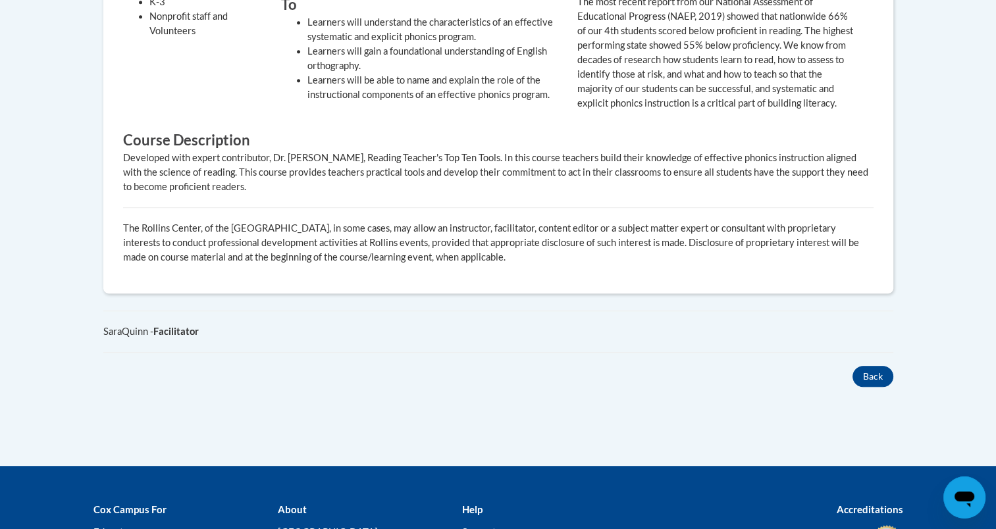
scroll to position [311, 0]
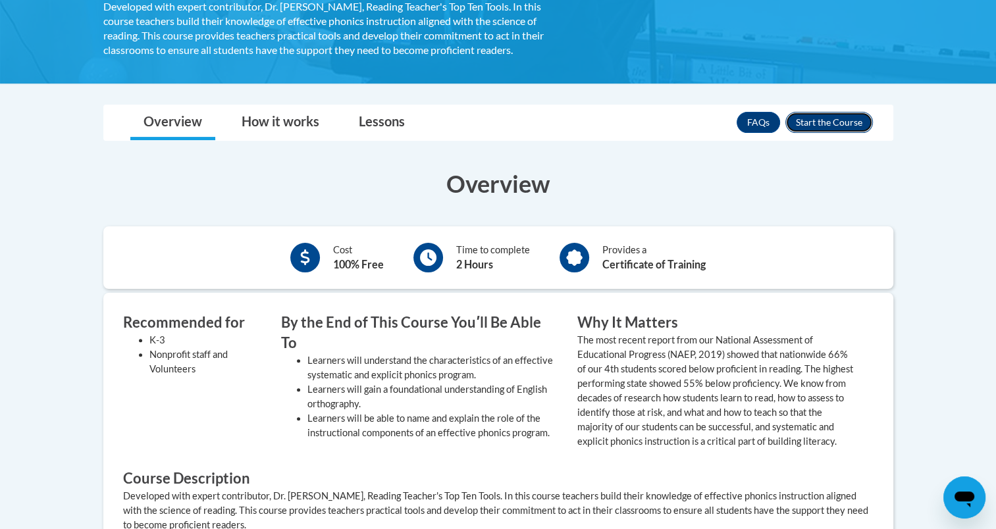
click at [846, 129] on button "Enroll" at bounding box center [830, 122] width 88 height 21
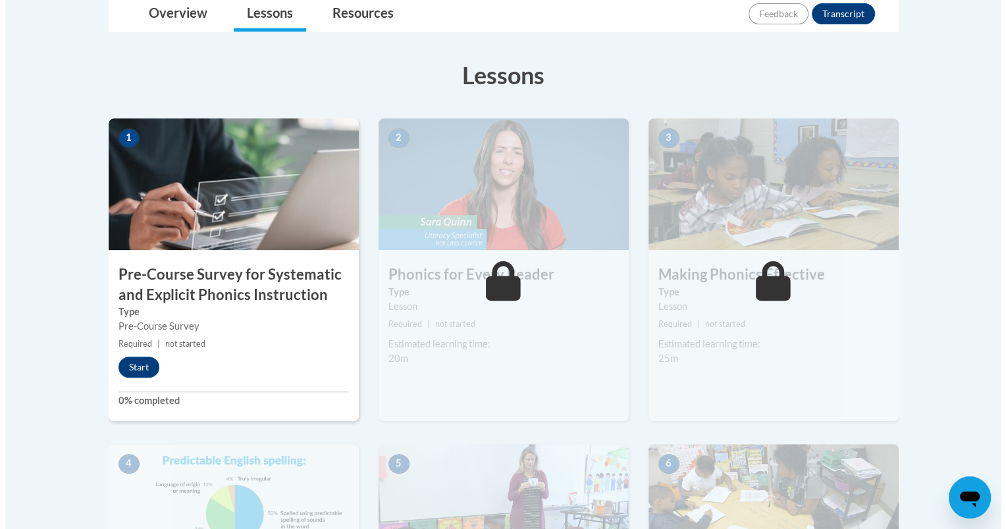
scroll to position [324, 0]
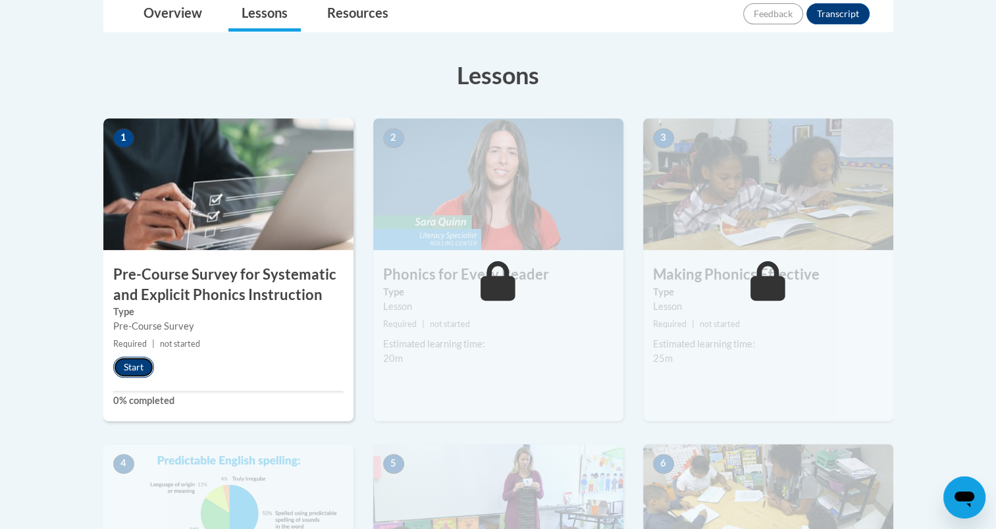
click at [131, 369] on button "Start" at bounding box center [133, 367] width 41 height 21
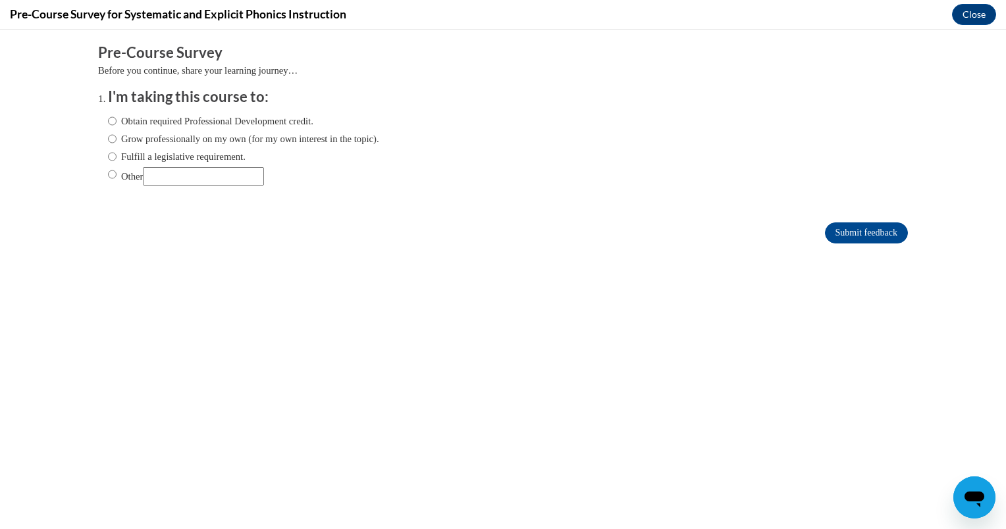
scroll to position [0, 0]
click at [116, 121] on label "Obtain required Professional Development credit." at bounding box center [210, 121] width 205 height 14
click at [116, 121] on input "Obtain required Professional Development credit." at bounding box center [112, 121] width 9 height 14
radio input "true"
click at [855, 242] on input "Submit feedback" at bounding box center [866, 233] width 83 height 21
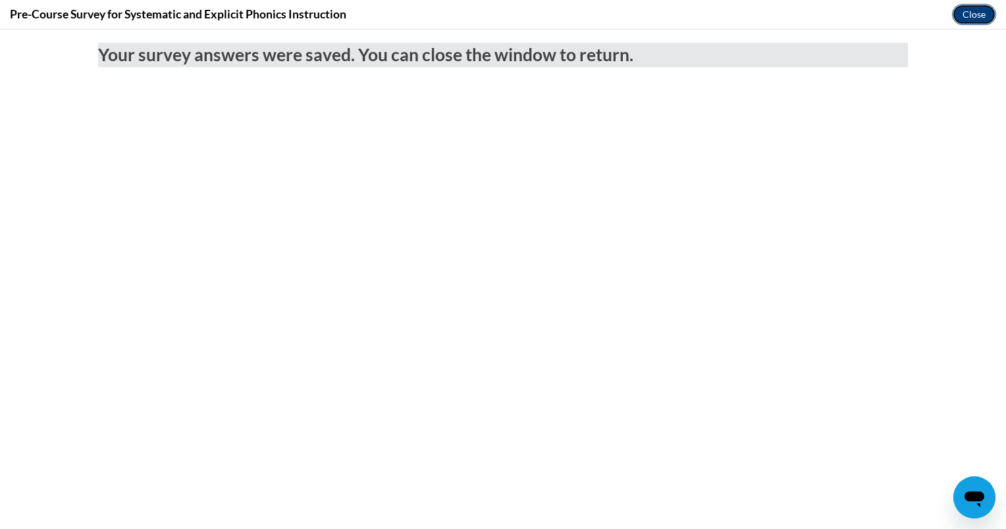
click at [985, 16] on button "Close" at bounding box center [974, 14] width 44 height 21
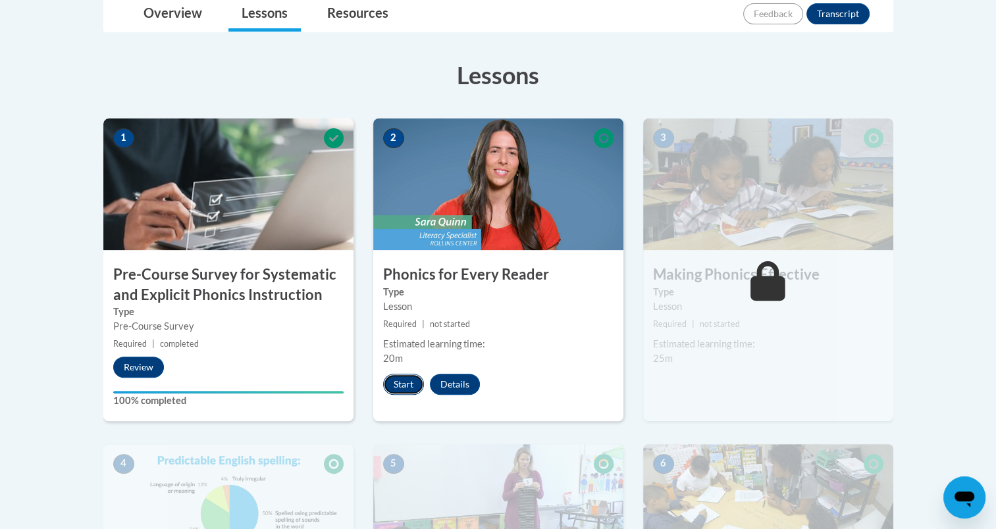
click at [402, 374] on button "Start" at bounding box center [403, 384] width 41 height 21
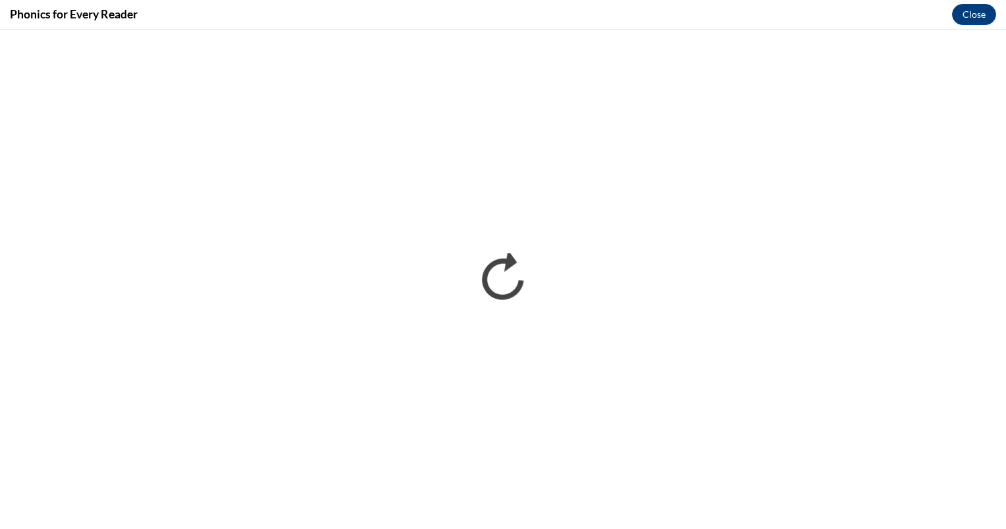
click at [628, 8] on div "Phonics for Every Reader Close" at bounding box center [503, 15] width 1006 height 30
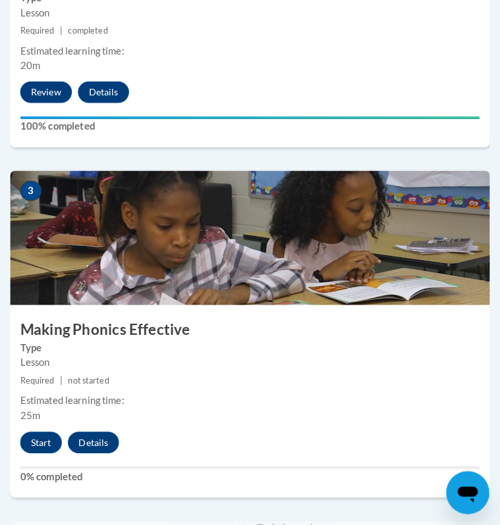
scroll to position [960, 0]
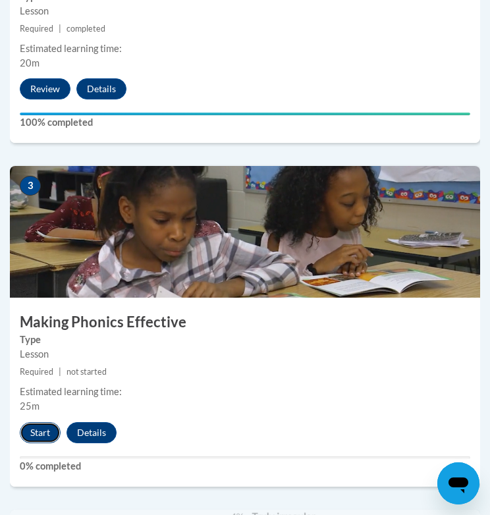
click at [41, 431] on button "Start" at bounding box center [40, 432] width 41 height 21
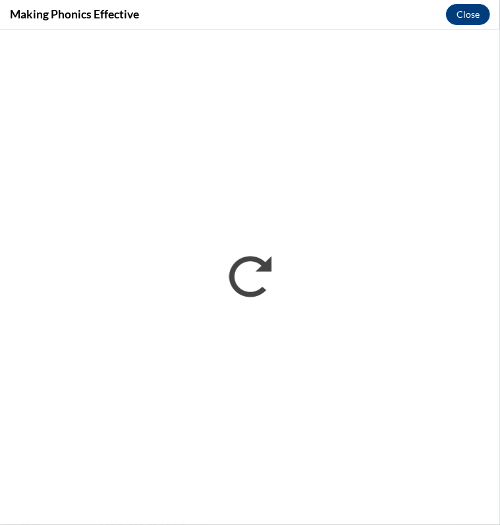
scroll to position [0, 0]
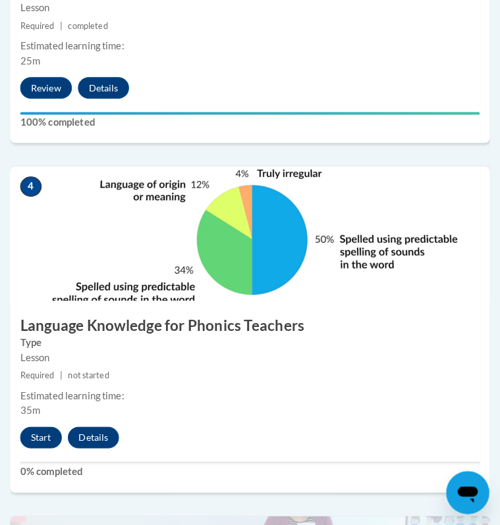
scroll to position [1334, 0]
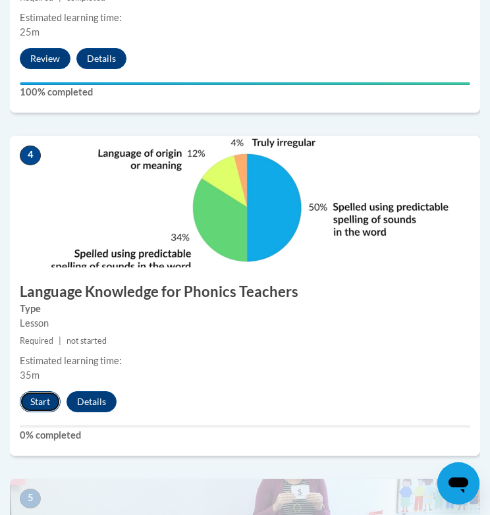
click at [43, 392] on button "Start" at bounding box center [40, 401] width 41 height 21
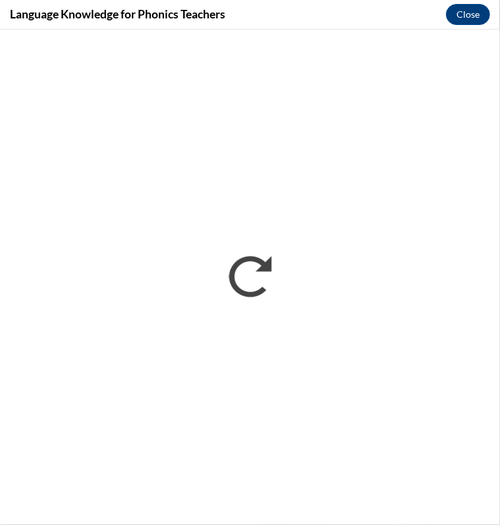
scroll to position [0, 0]
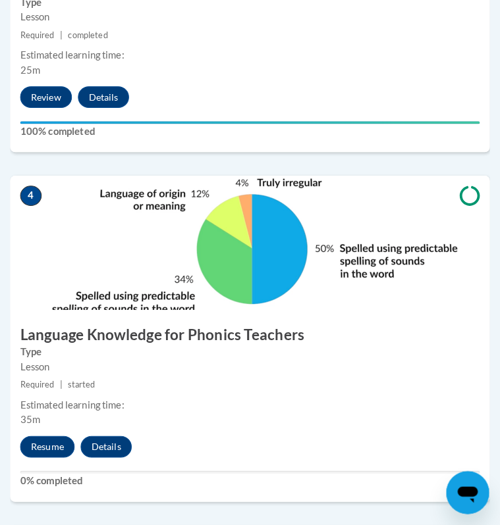
scroll to position [1298, 0]
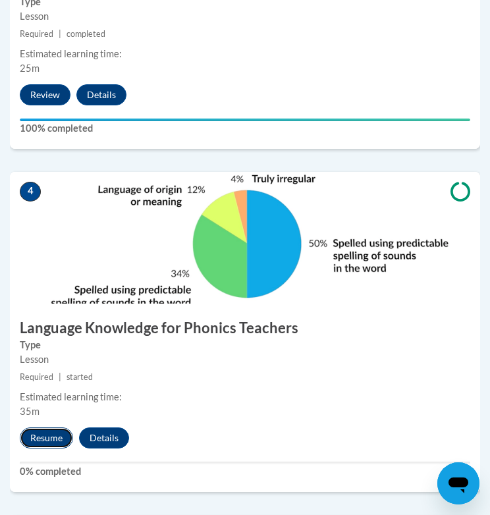
click at [46, 436] on button "Resume" at bounding box center [46, 437] width 53 height 21
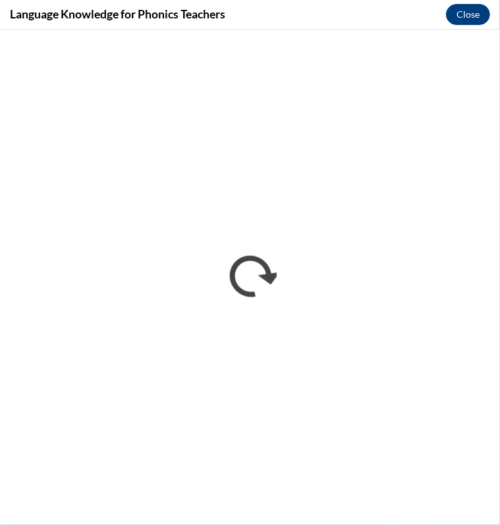
scroll to position [0, 0]
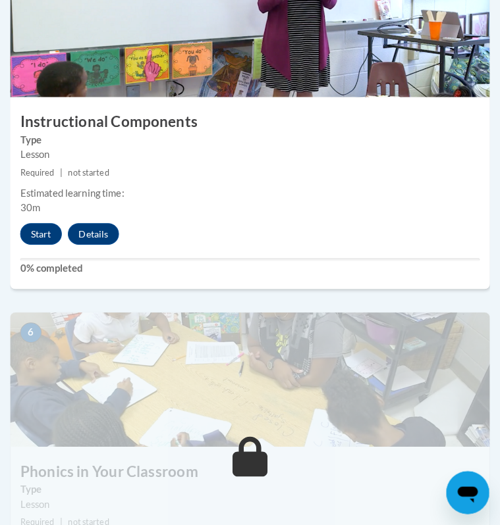
scroll to position [1851, 0]
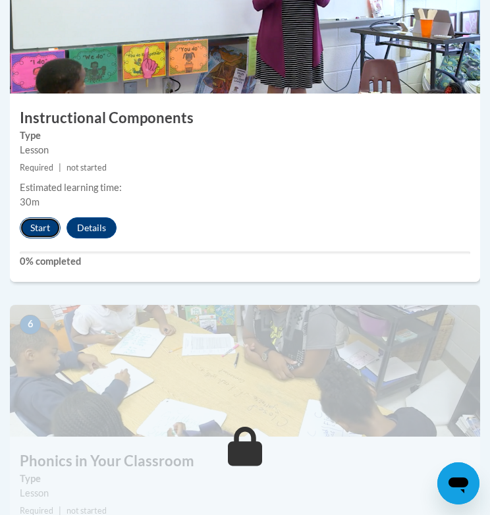
click at [55, 219] on button "Start" at bounding box center [40, 227] width 41 height 21
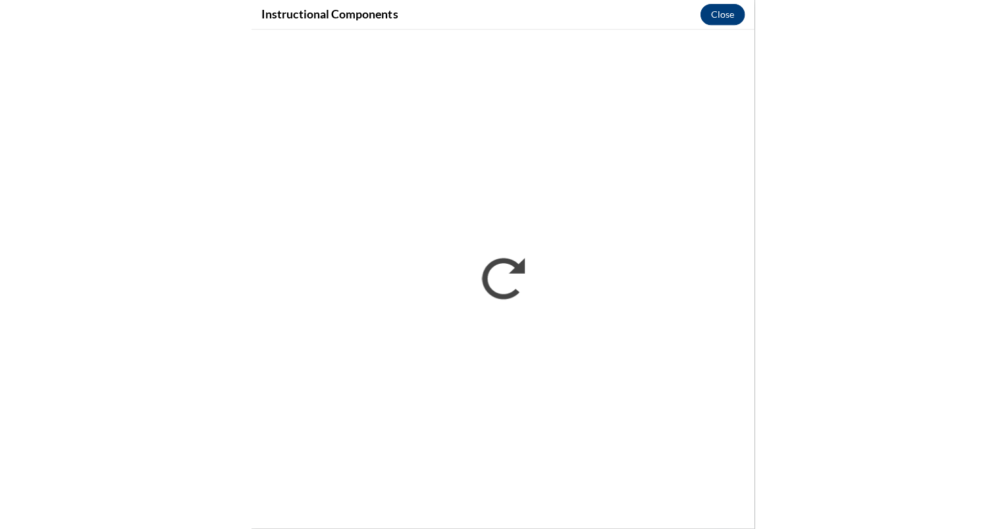
scroll to position [1256, 0]
